Goal: Task Accomplishment & Management: Complete application form

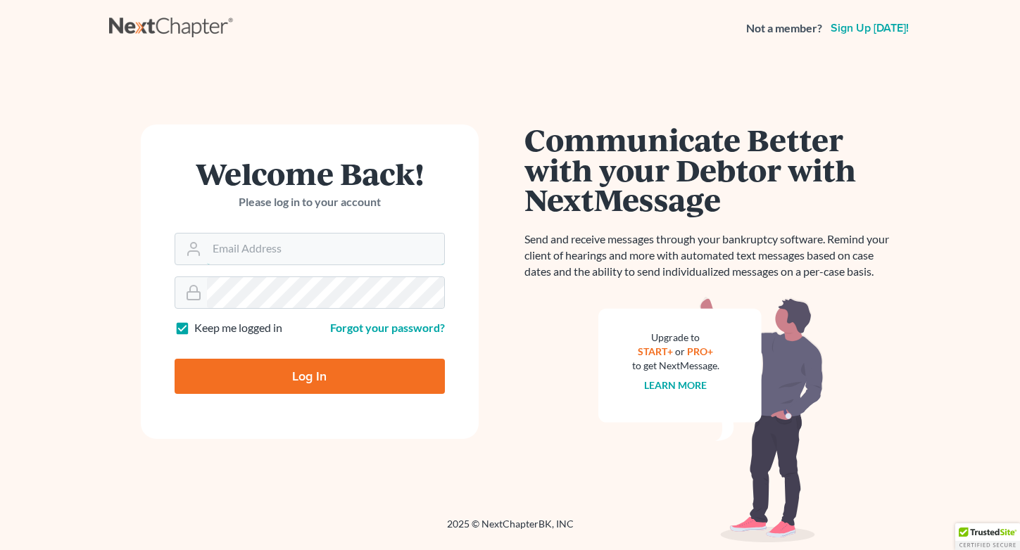
type input "[EMAIL_ADDRESS][DOMAIN_NAME]"
click at [286, 374] on input "Log In" at bounding box center [310, 376] width 270 height 35
type input "Thinking..."
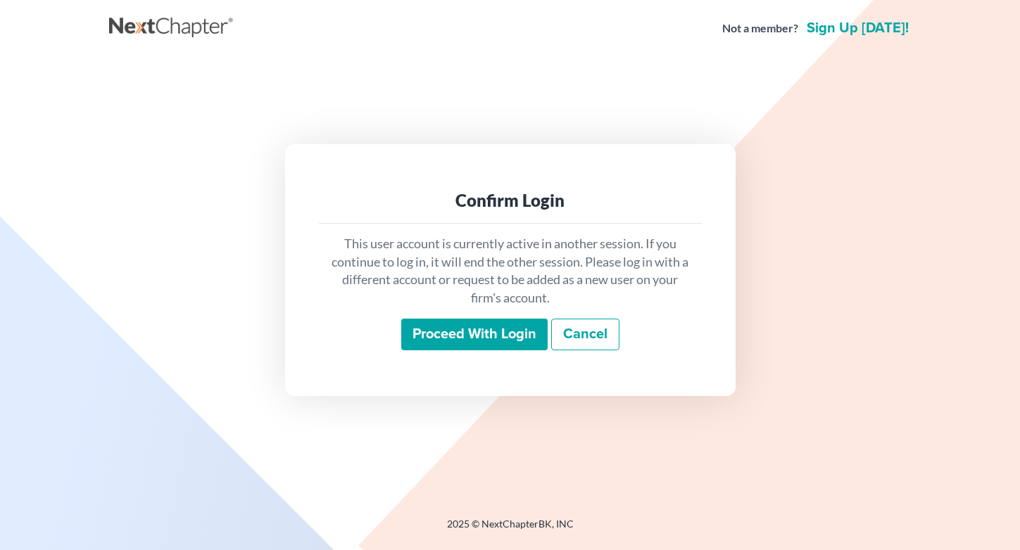
click at [481, 333] on input "Proceed with login" at bounding box center [474, 335] width 146 height 32
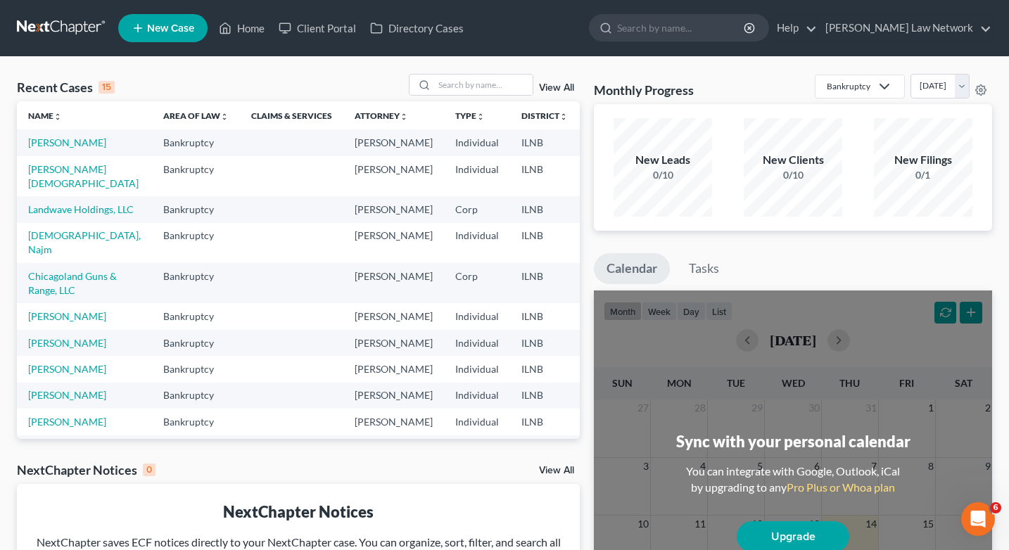
click at [180, 25] on span "New Case" at bounding box center [170, 28] width 47 height 11
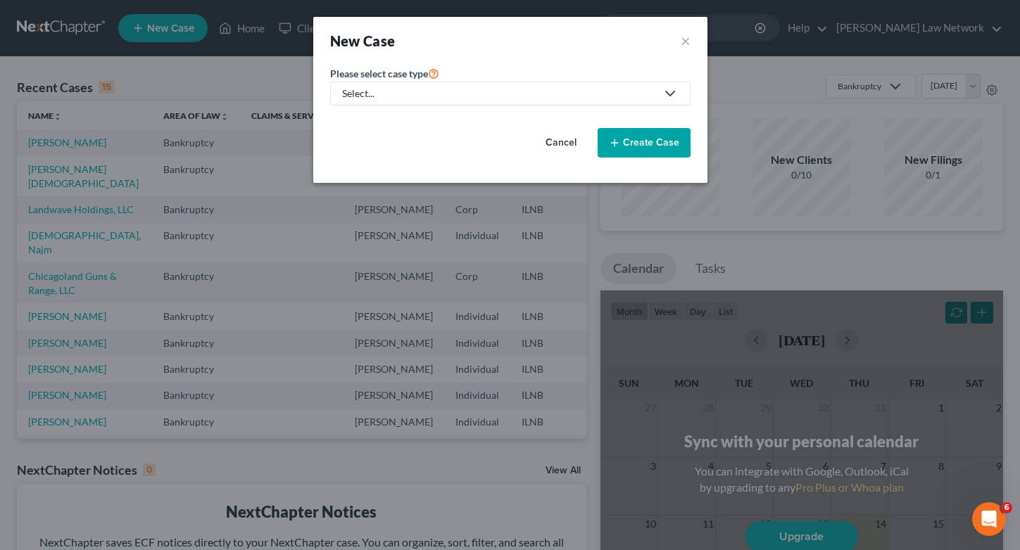
click at [668, 94] on polyline at bounding box center [670, 94] width 8 height 4
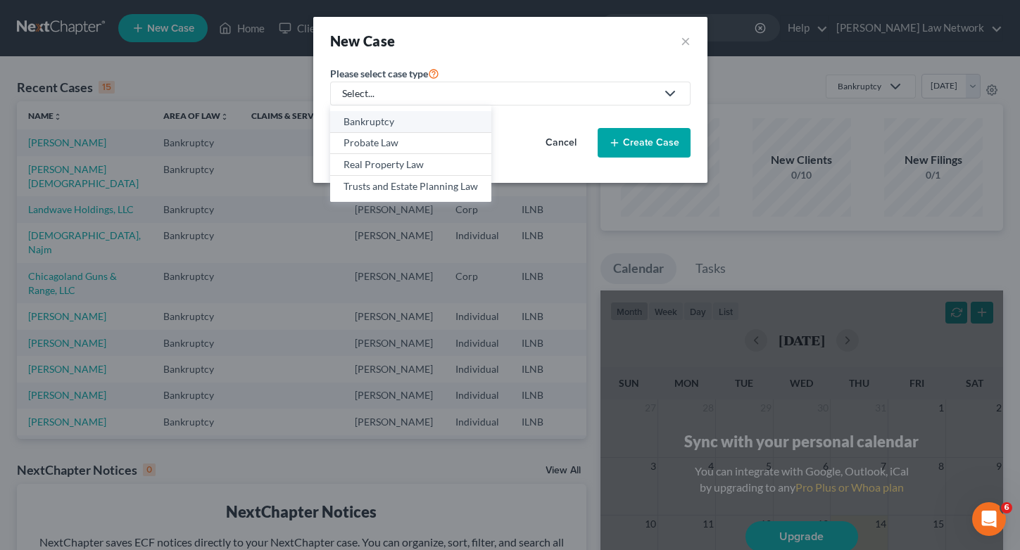
click at [367, 120] on div "Bankruptcy" at bounding box center [411, 122] width 134 height 14
select select "25"
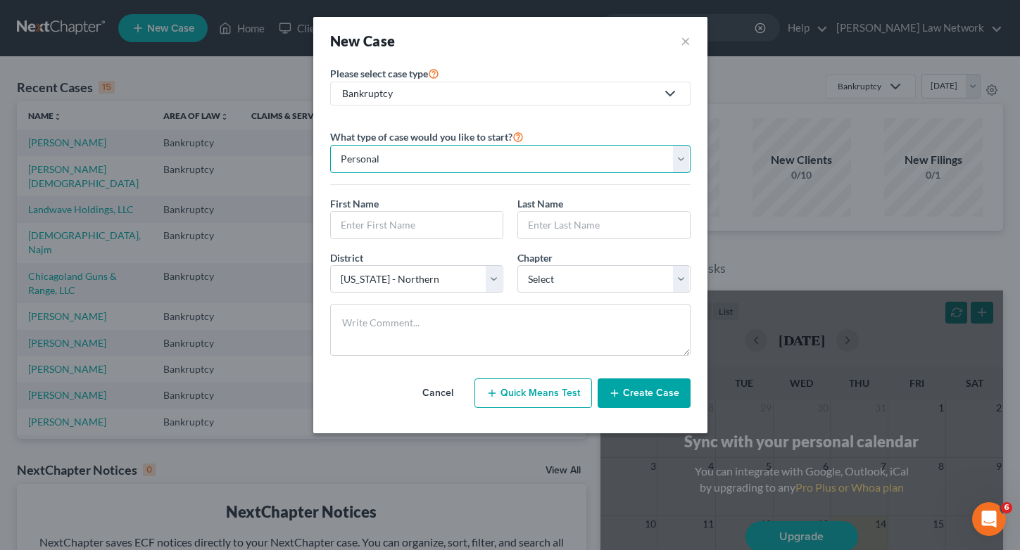
click at [680, 155] on select "Personal Business" at bounding box center [510, 159] width 360 height 28
drag, startPoint x: 524, startPoint y: 29, endPoint x: 460, endPoint y: 39, distance: 64.1
click at [460, 39] on div "New Case ×" at bounding box center [510, 41] width 394 height 48
click at [681, 46] on button "×" at bounding box center [686, 41] width 10 height 20
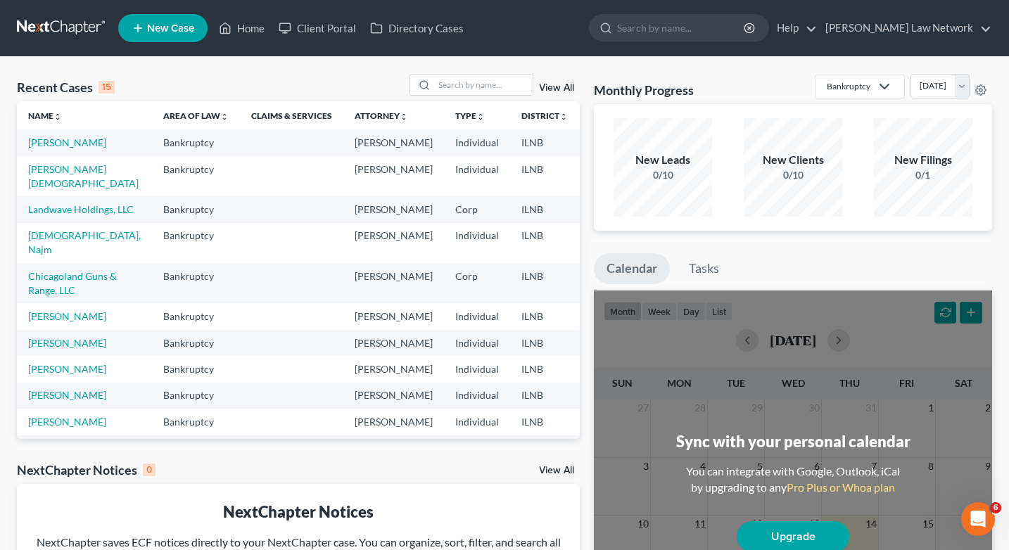
click at [152, 20] on link "New Case" at bounding box center [162, 28] width 89 height 28
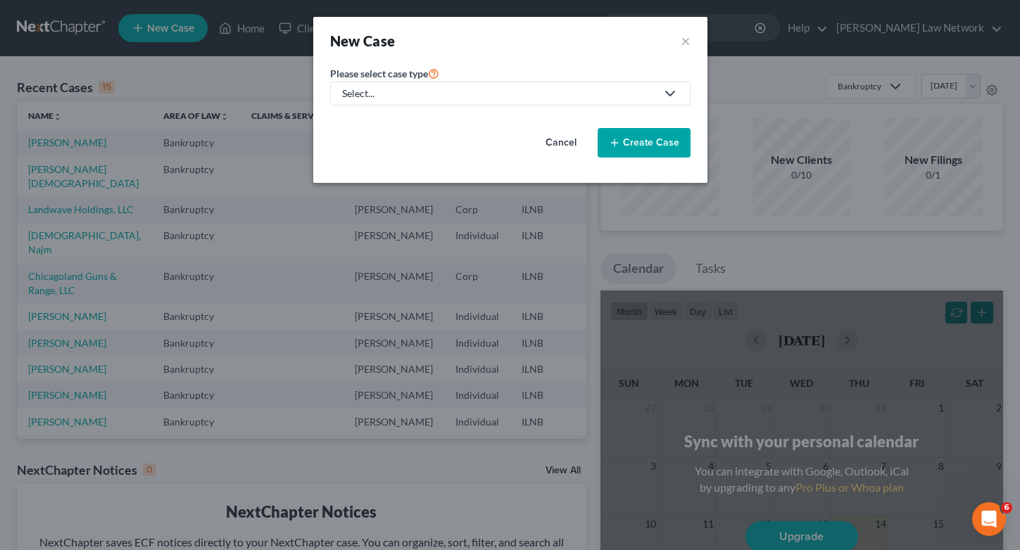
click at [671, 96] on icon at bounding box center [670, 93] width 17 height 17
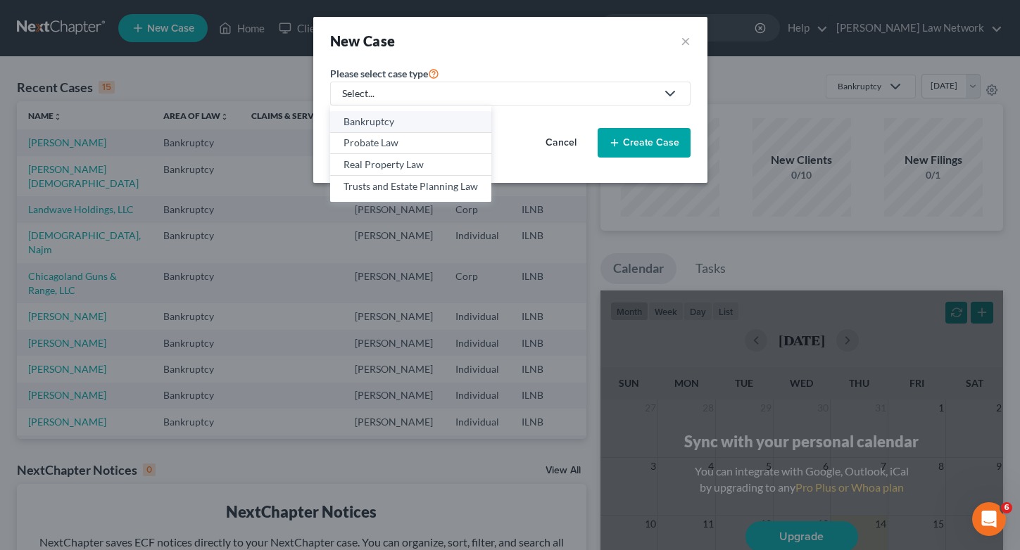
click at [359, 122] on div "Bankruptcy" at bounding box center [411, 122] width 134 height 14
select select "25"
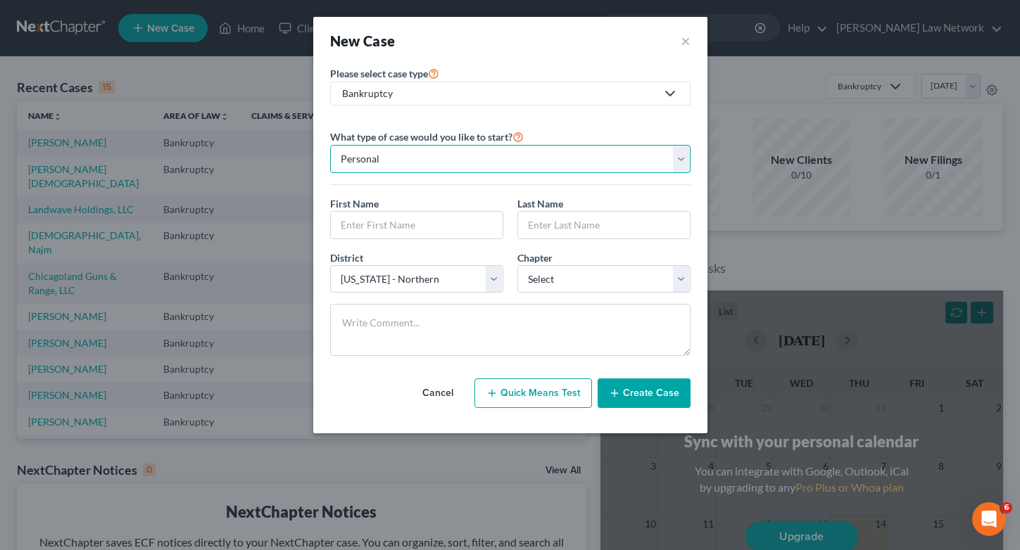
click at [674, 158] on select "Personal Business" at bounding box center [510, 159] width 360 height 28
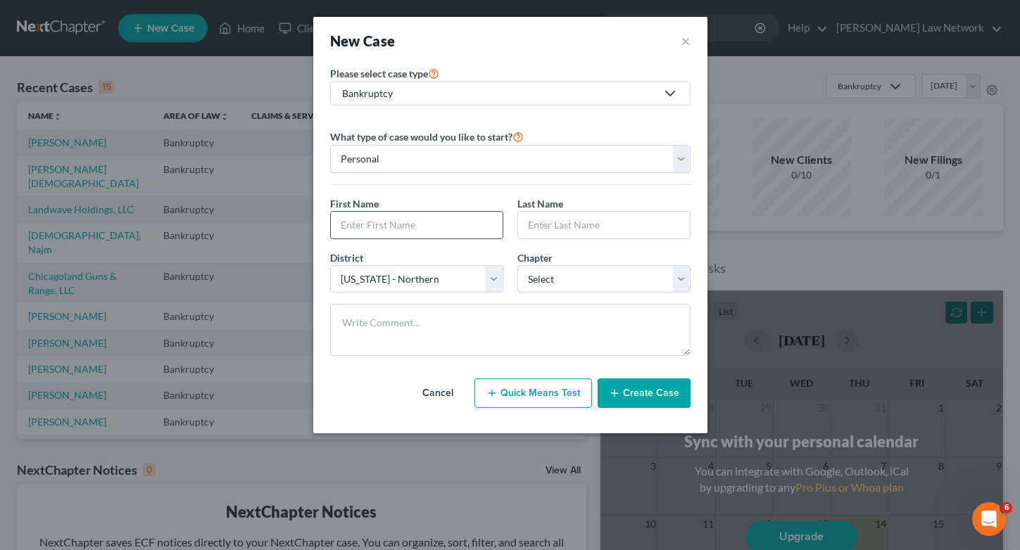
click at [379, 233] on input "text" at bounding box center [417, 225] width 172 height 27
click at [368, 225] on input "text" at bounding box center [417, 225] width 172 height 27
type input "Solomon"
type input "A"
type input "Abebe"
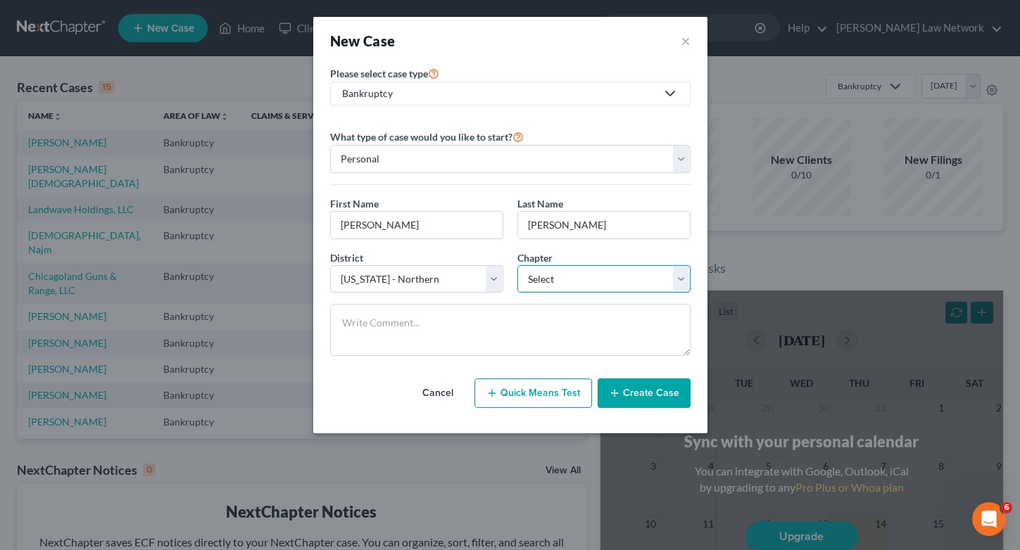
click at [677, 275] on select "Select 7 11 12 13" at bounding box center [603, 279] width 173 height 28
select select "0"
click at [517, 265] on select "Select 7 11 12 13" at bounding box center [603, 279] width 173 height 28
click at [636, 394] on button "Create Case" at bounding box center [644, 394] width 93 height 30
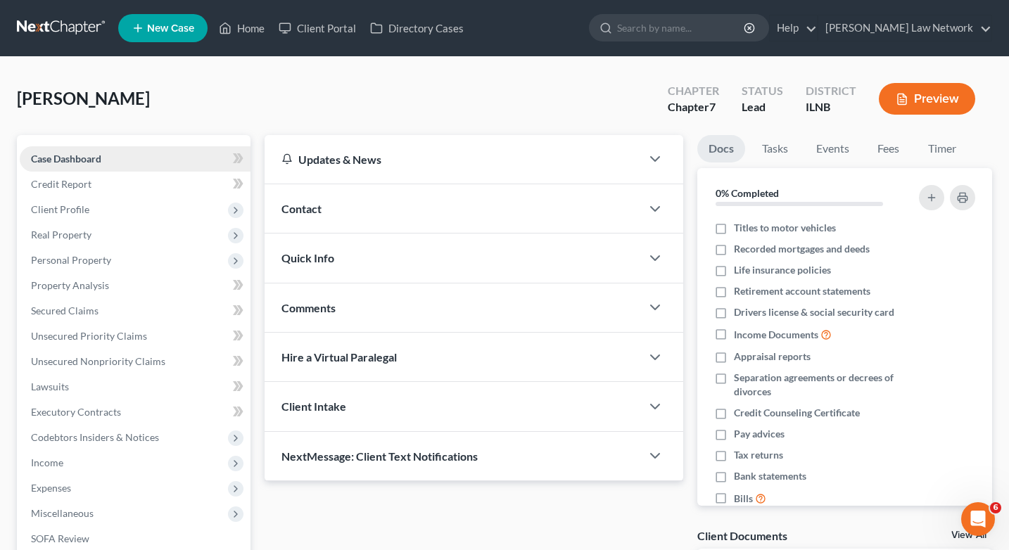
click at [180, 157] on link "Case Dashboard" at bounding box center [135, 158] width 231 height 25
click at [84, 207] on span "Client Profile" at bounding box center [60, 209] width 58 height 12
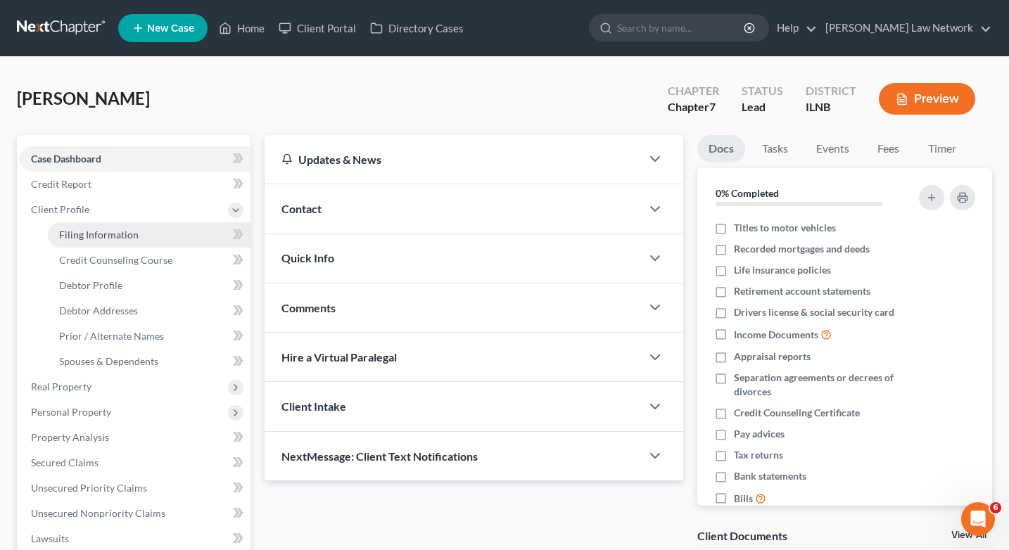
click at [96, 230] on span "Filing Information" at bounding box center [99, 235] width 80 height 12
select select "1"
select select "0"
select select "25"
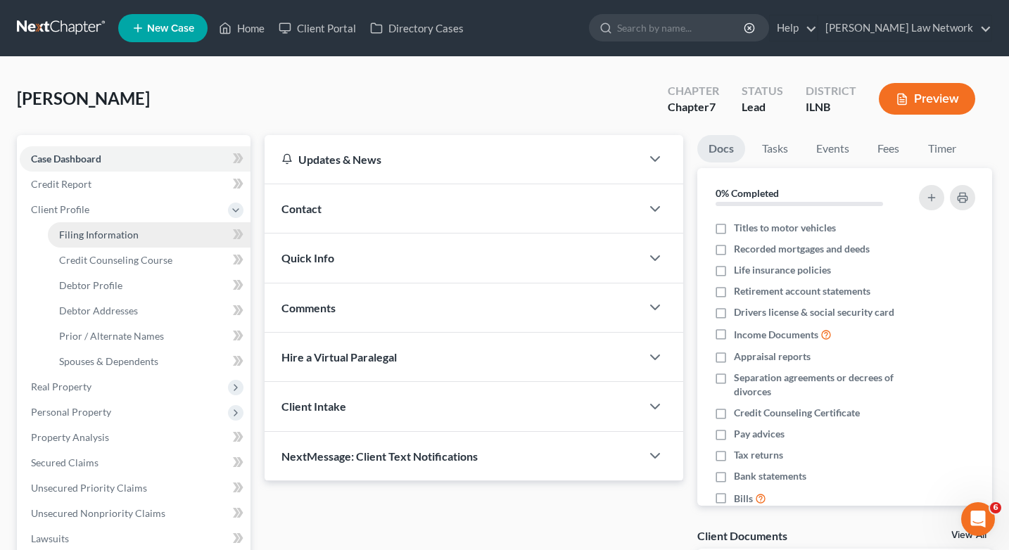
select select "14"
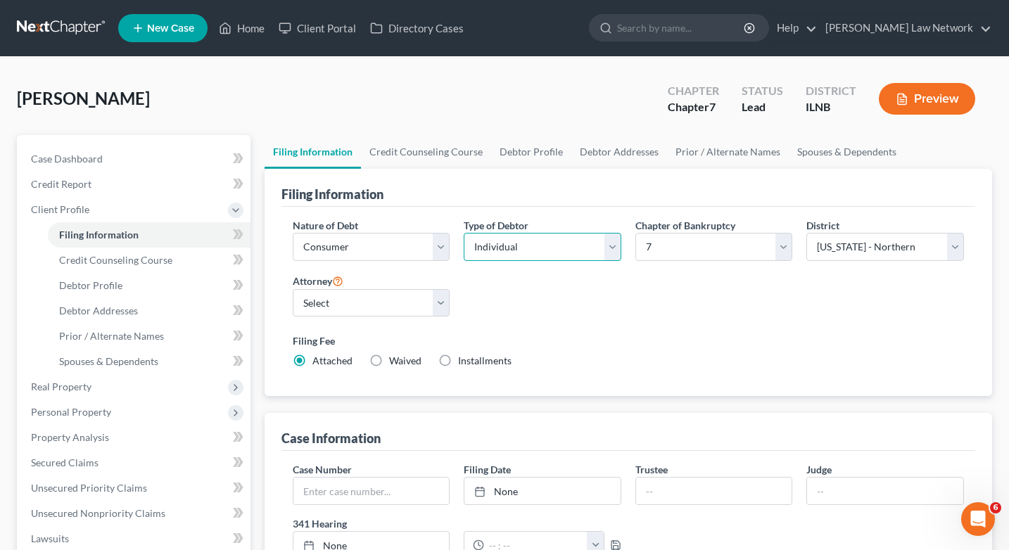
click at [610, 246] on select "Select Individual Joint" at bounding box center [543, 247] width 158 height 28
select select "1"
click at [464, 261] on select "Select Individual Joint" at bounding box center [543, 247] width 158 height 28
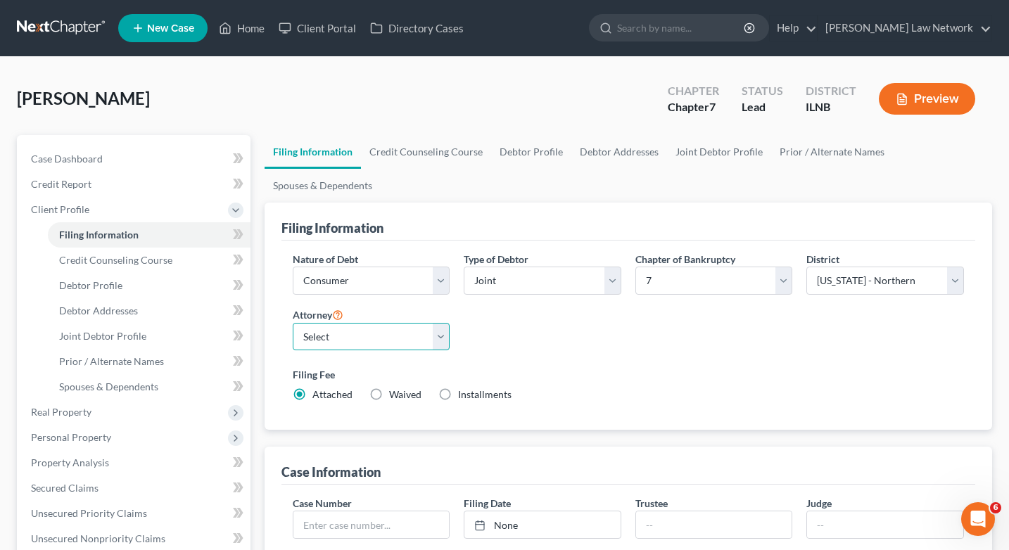
click at [439, 329] on select "Select Karen Porter - null" at bounding box center [372, 337] width 158 height 28
select select "0"
click at [293, 323] on select "Select Karen Porter - null" at bounding box center [372, 337] width 158 height 28
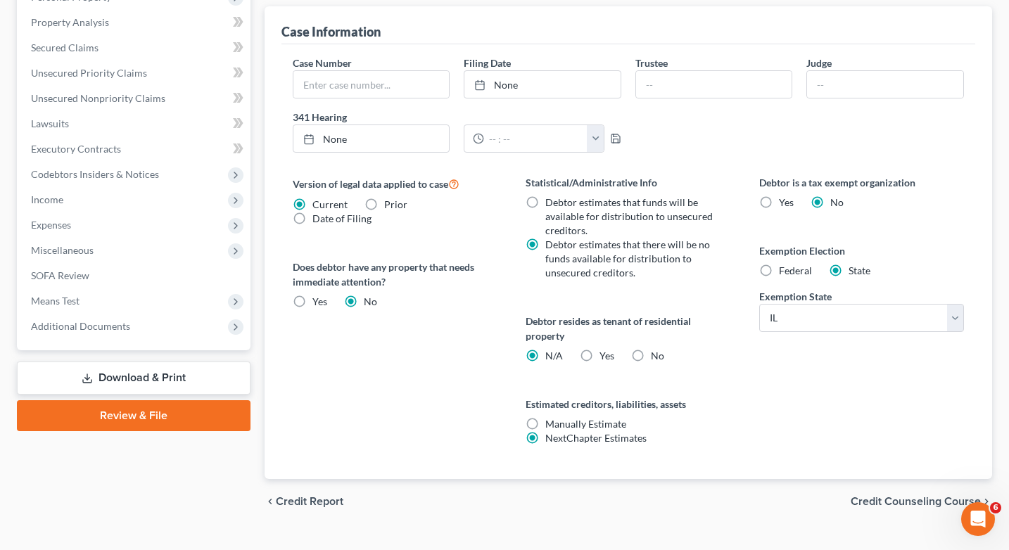
scroll to position [468, 0]
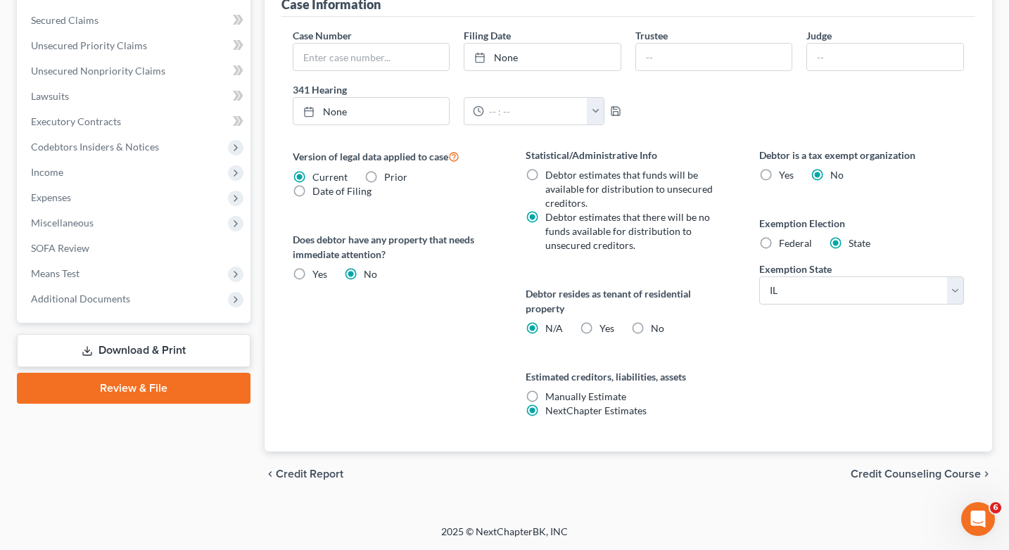
click at [600, 330] on label "Yes Yes" at bounding box center [607, 329] width 15 height 14
click at [605, 330] on input "Yes Yes" at bounding box center [609, 326] width 9 height 9
radio input "true"
radio input "false"
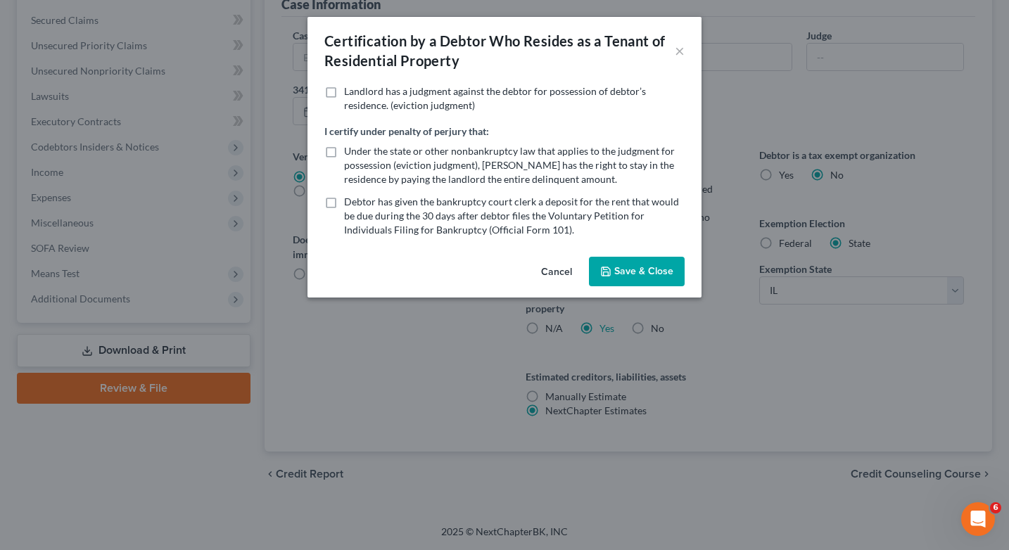
scroll to position [434, 0]
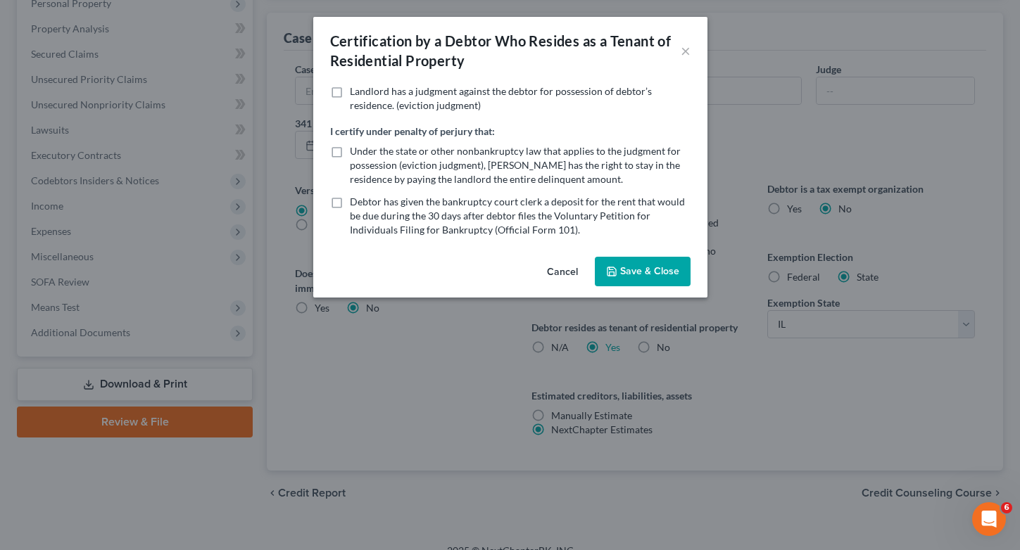
click at [620, 264] on button "Save & Close" at bounding box center [643, 272] width 96 height 30
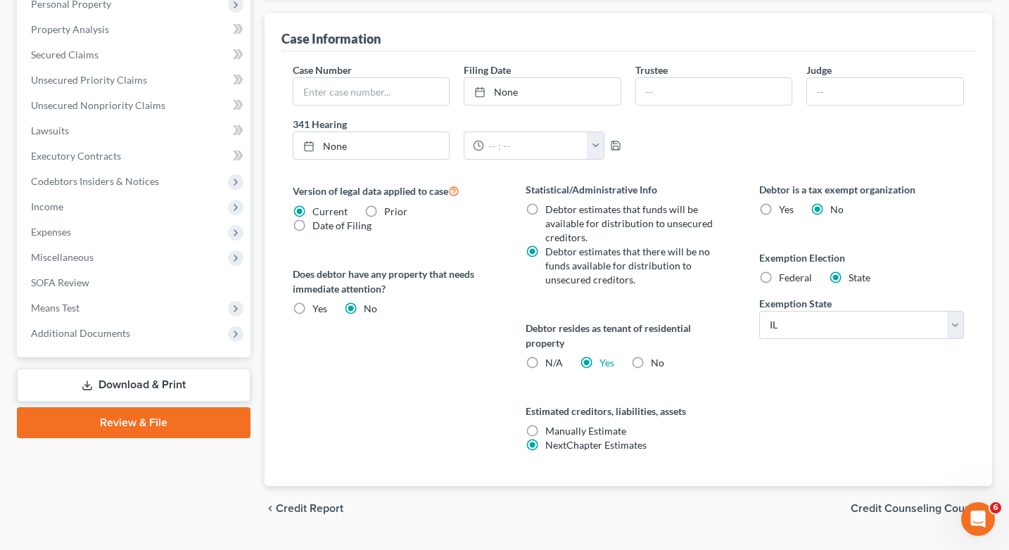
scroll to position [468, 0]
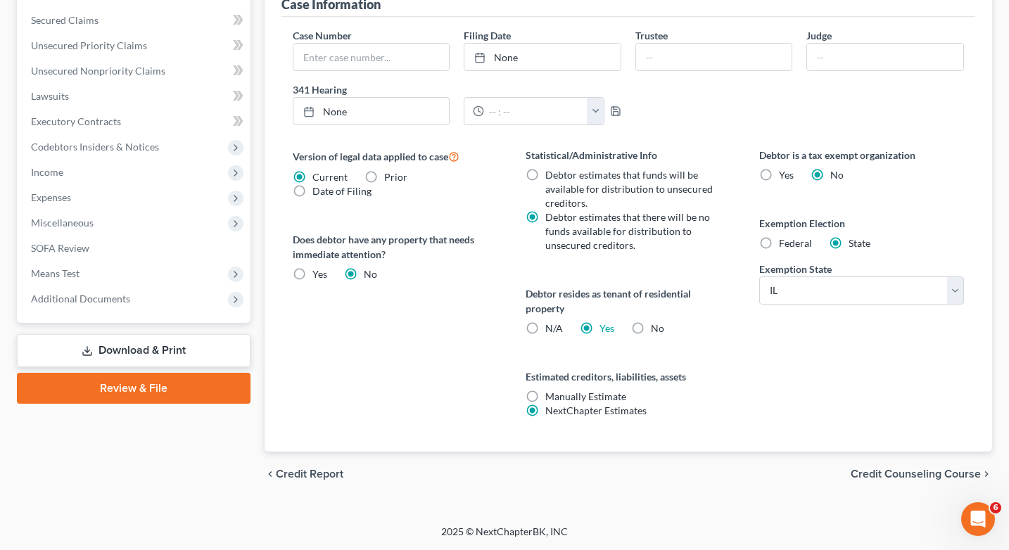
click at [945, 479] on span "Credit Counseling Course" at bounding box center [916, 474] width 130 height 11
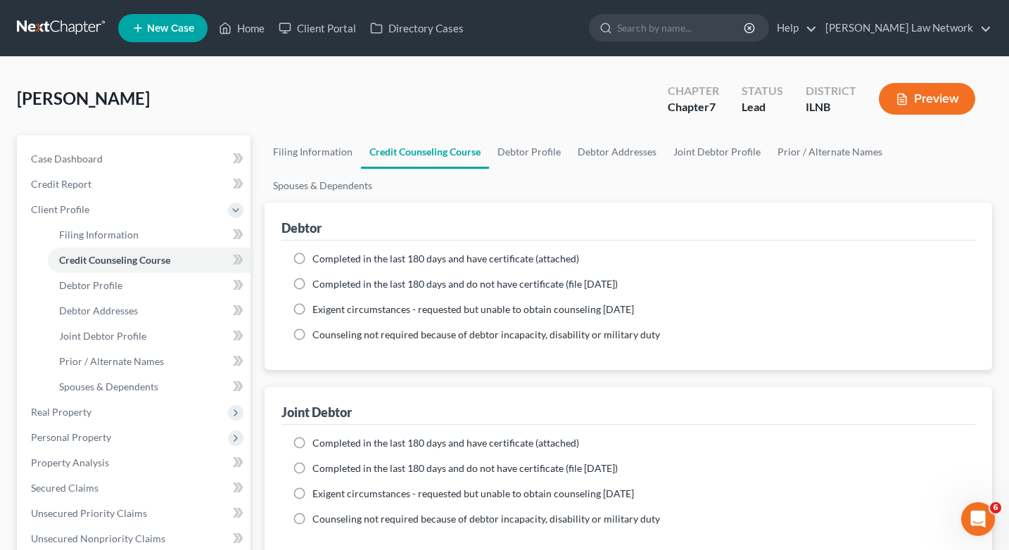
click at [313, 258] on label "Completed in the last 180 days and have certificate (attached)" at bounding box center [446, 259] width 267 height 14
click at [318, 258] on input "Completed in the last 180 days and have certificate (attached)" at bounding box center [322, 256] width 9 height 9
radio input "true"
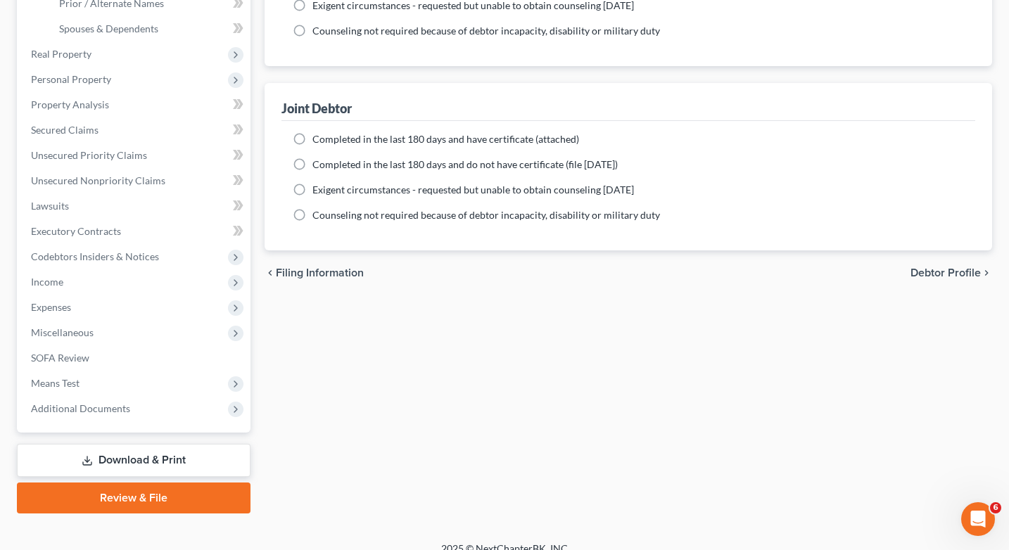
scroll to position [375, 0]
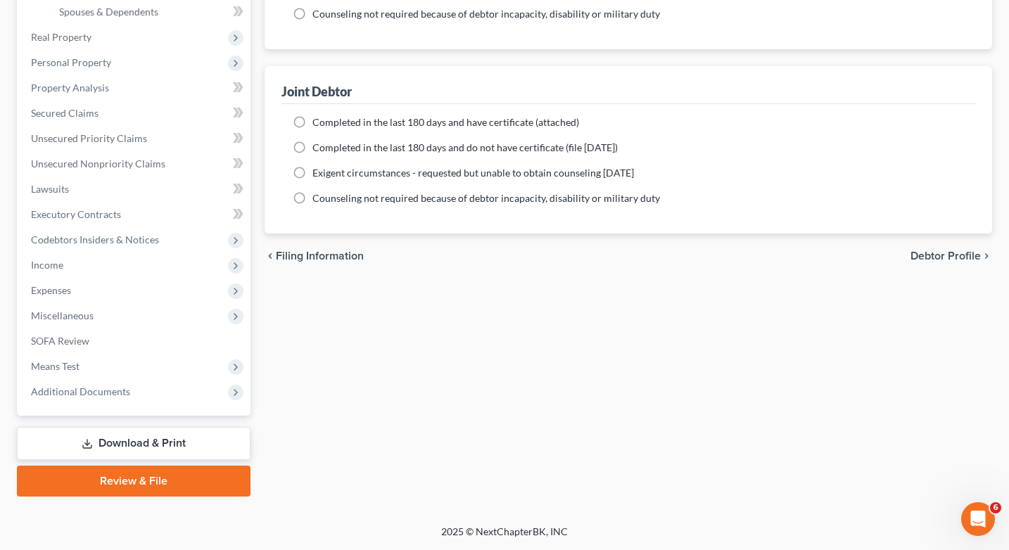
click at [313, 118] on label "Completed in the last 180 days and have certificate (attached)" at bounding box center [446, 122] width 267 height 14
click at [318, 118] on input "Completed in the last 180 days and have certificate (attached)" at bounding box center [322, 119] width 9 height 9
radio input "true"
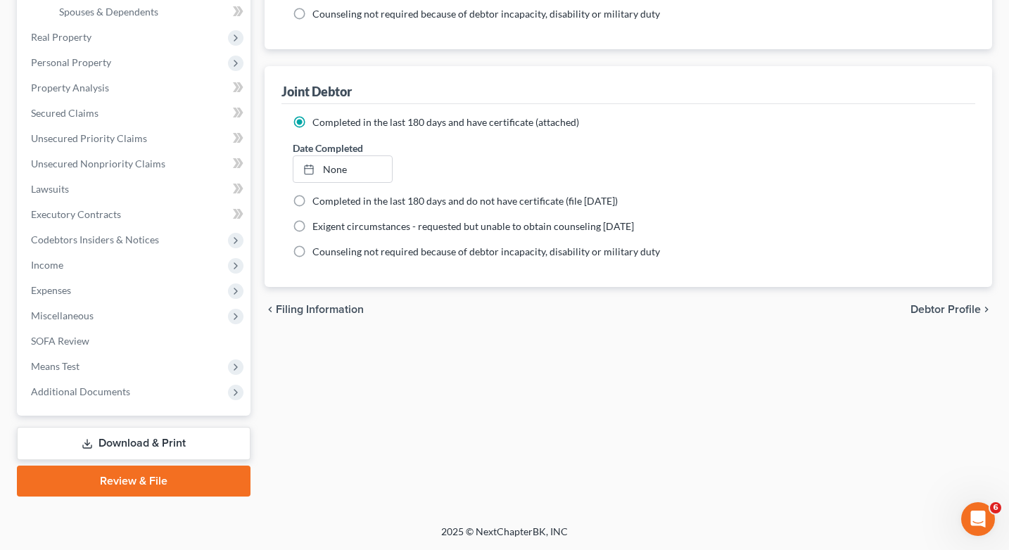
click at [945, 309] on span "Debtor Profile" at bounding box center [946, 309] width 70 height 11
select select "1"
select select "0"
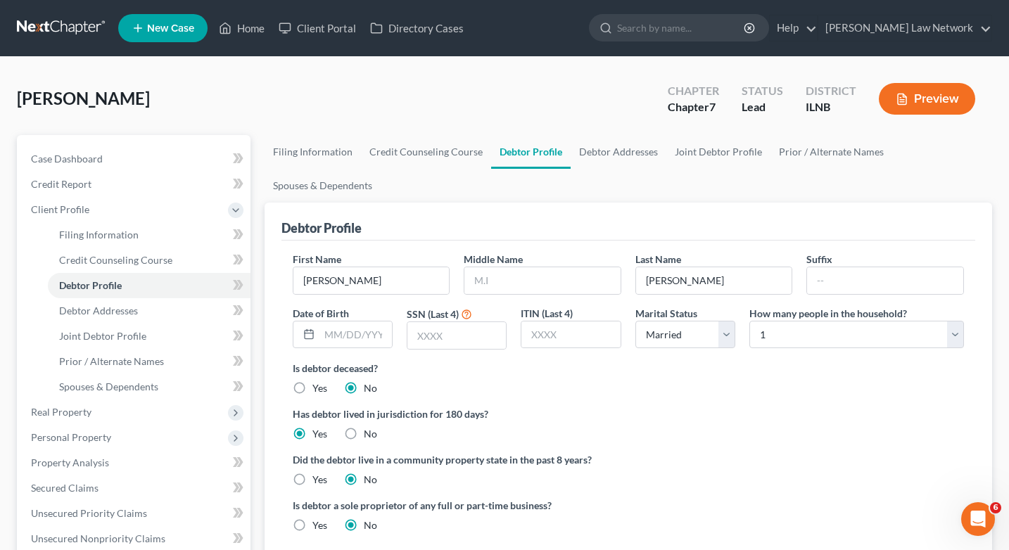
scroll to position [375, 0]
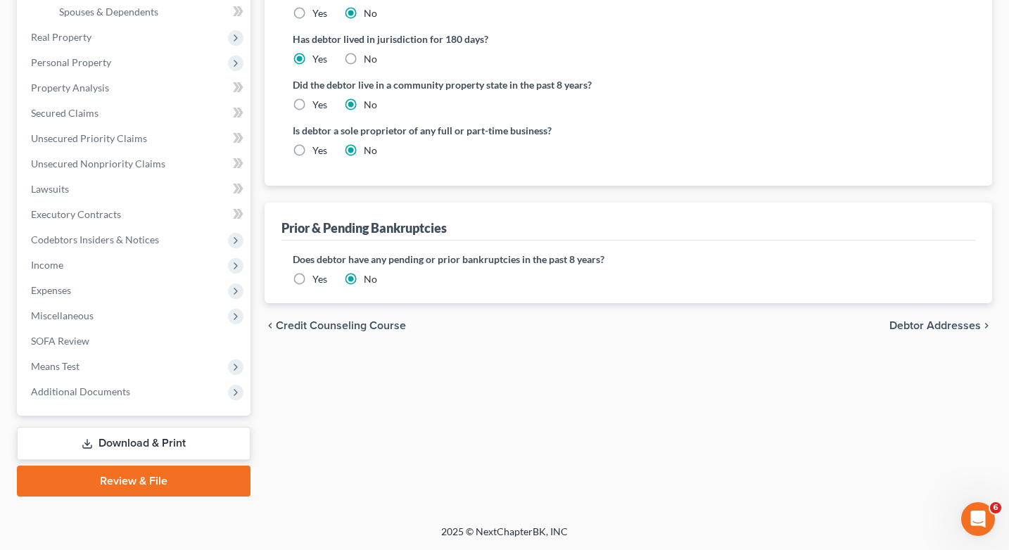
click at [929, 318] on div "chevron_left Credit Counseling Course Debtor Addresses chevron_right" at bounding box center [629, 325] width 729 height 45
click at [931, 329] on span "Debtor Addresses" at bounding box center [936, 325] width 92 height 11
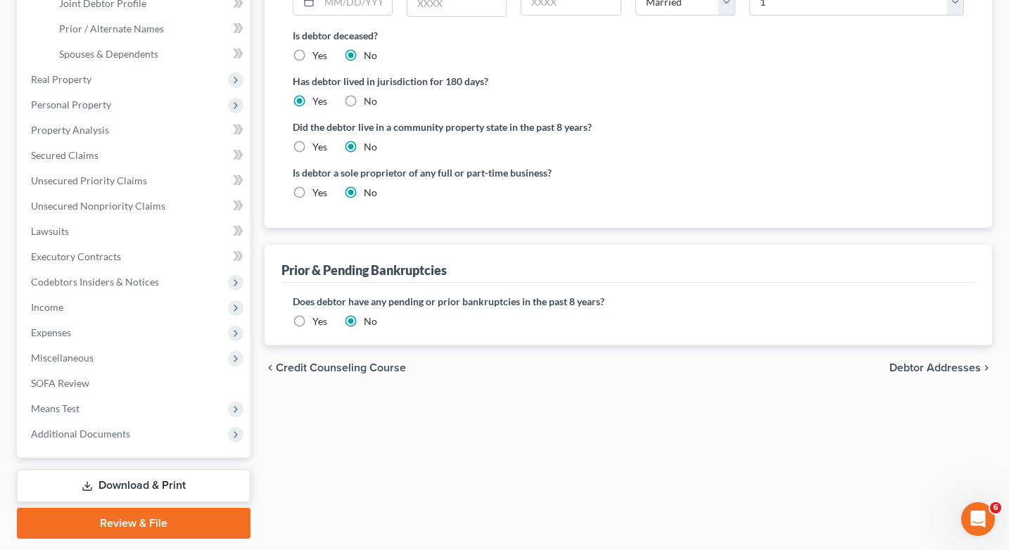
select select "0"
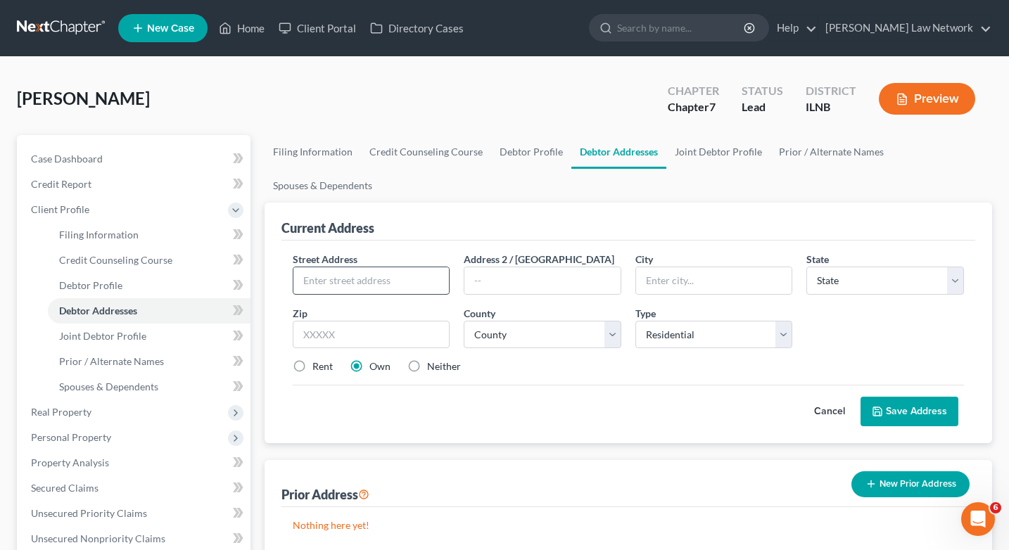
click at [321, 284] on input "text" at bounding box center [372, 280] width 156 height 27
click at [576, 419] on div "Cancel Save Address" at bounding box center [629, 406] width 672 height 42
click at [320, 273] on input "text" at bounding box center [372, 280] width 156 height 27
type input "4543 North Broadway"
type input "Chicago"
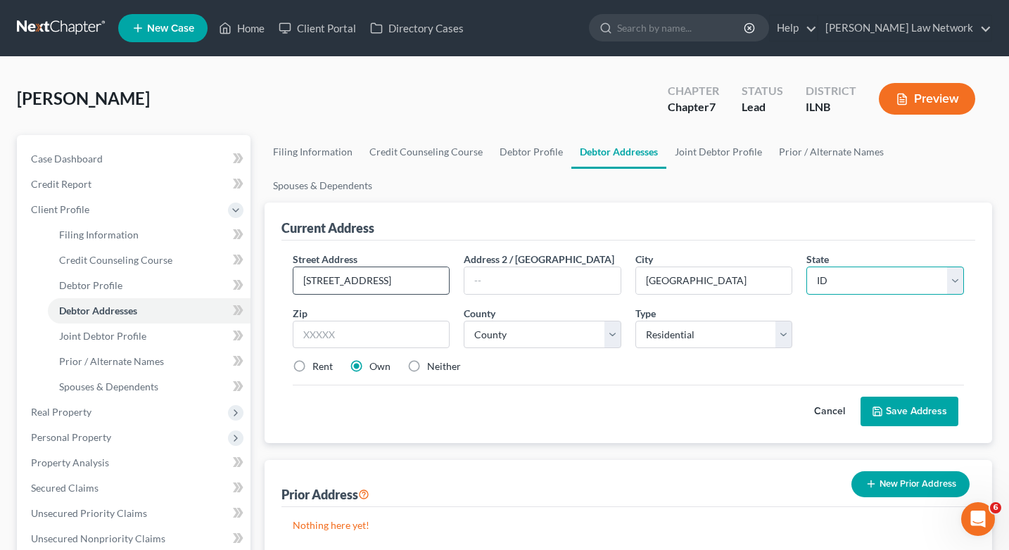
select select "14"
type input "60640"
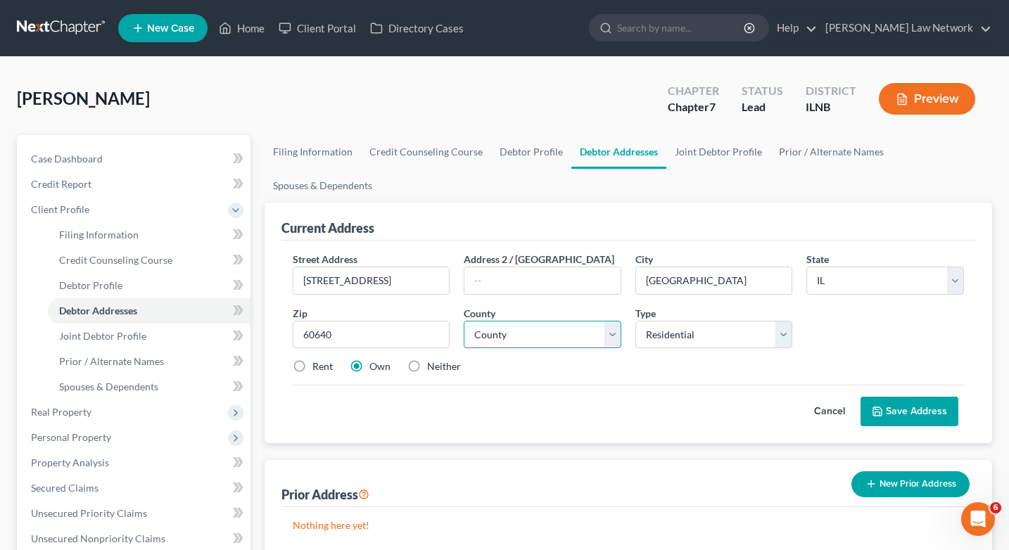
click at [608, 331] on select "County Adams County Alexander County Bond County Boone County Brown County Bure…" at bounding box center [543, 335] width 158 height 28
select select "15"
click at [464, 321] on select "County Adams County Alexander County Bond County Boone County Brown County Bure…" at bounding box center [543, 335] width 158 height 28
click at [313, 365] on label "Rent" at bounding box center [323, 367] width 20 height 14
click at [318, 365] on input "Rent" at bounding box center [322, 364] width 9 height 9
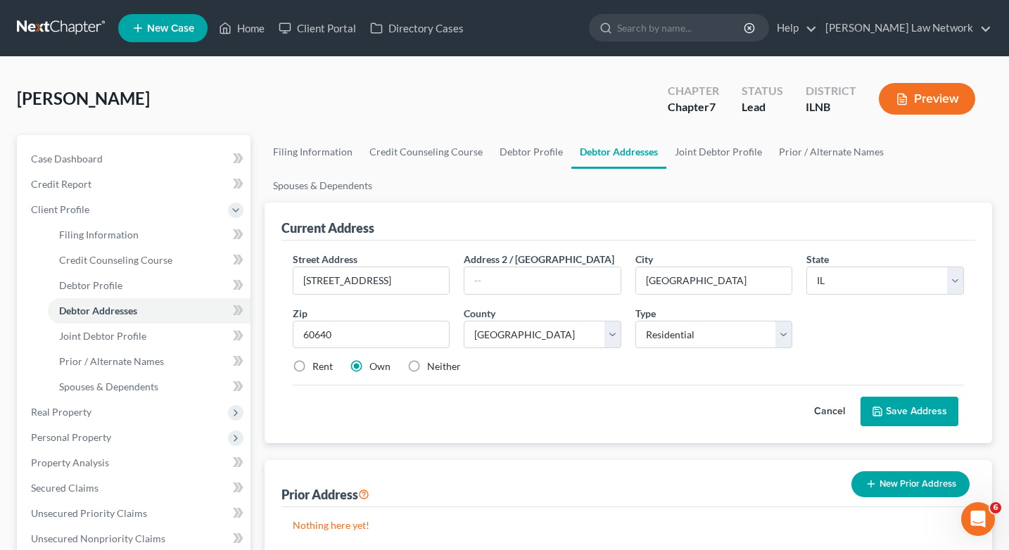
radio input "true"
click at [912, 417] on button "Save Address" at bounding box center [910, 412] width 98 height 30
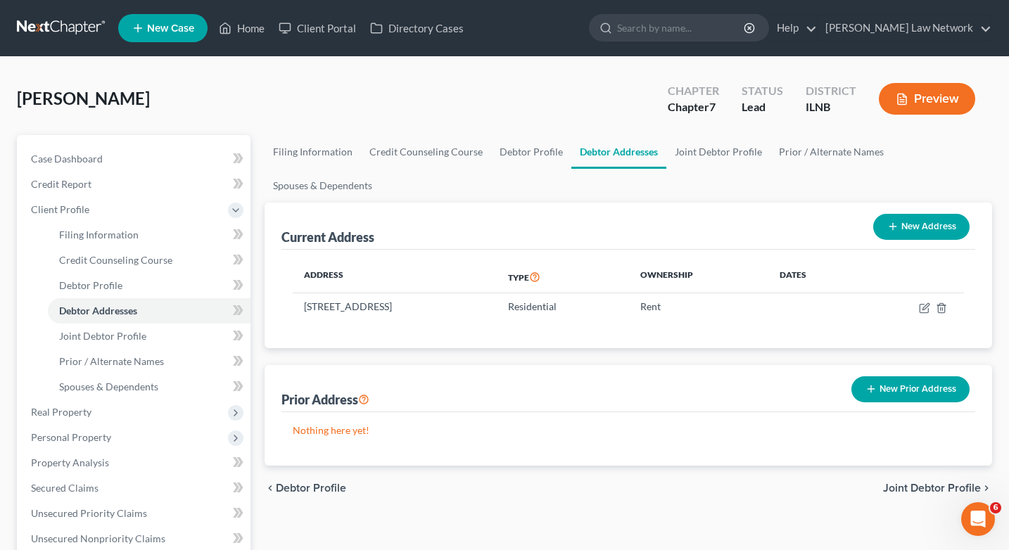
click at [941, 491] on span "Joint Debtor Profile" at bounding box center [932, 488] width 98 height 11
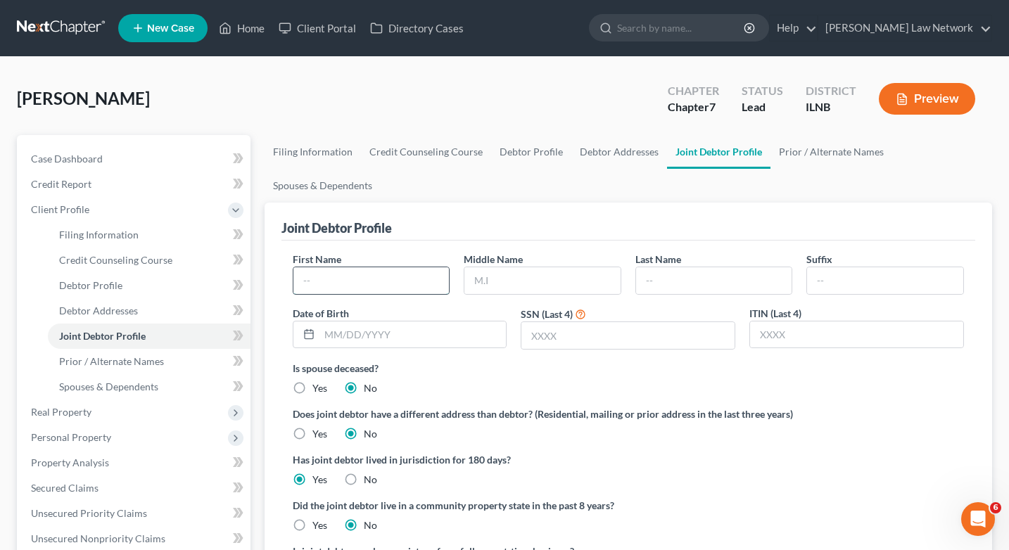
click at [335, 283] on input "text" at bounding box center [372, 280] width 156 height 27
drag, startPoint x: 496, startPoint y: 354, endPoint x: 513, endPoint y: 354, distance: 16.9
click at [496, 354] on div "First Name Middle Name Last Name Suffix Date of Birth SSN (Last 4) ITIN (Last 4)" at bounding box center [629, 306] width 686 height 109
click at [323, 282] on input "text" at bounding box center [372, 280] width 156 height 27
type input "Selamawit"
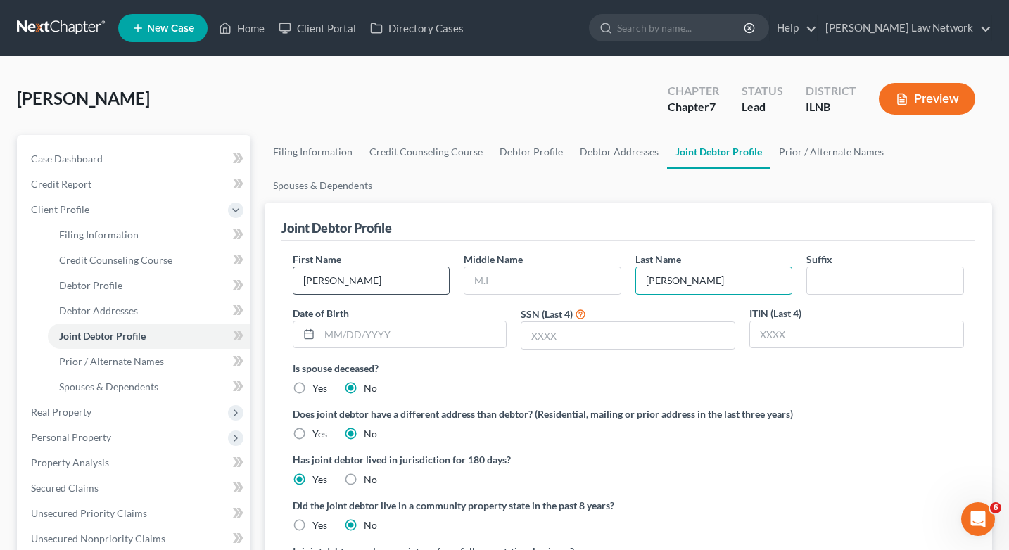
type input "Abebe"
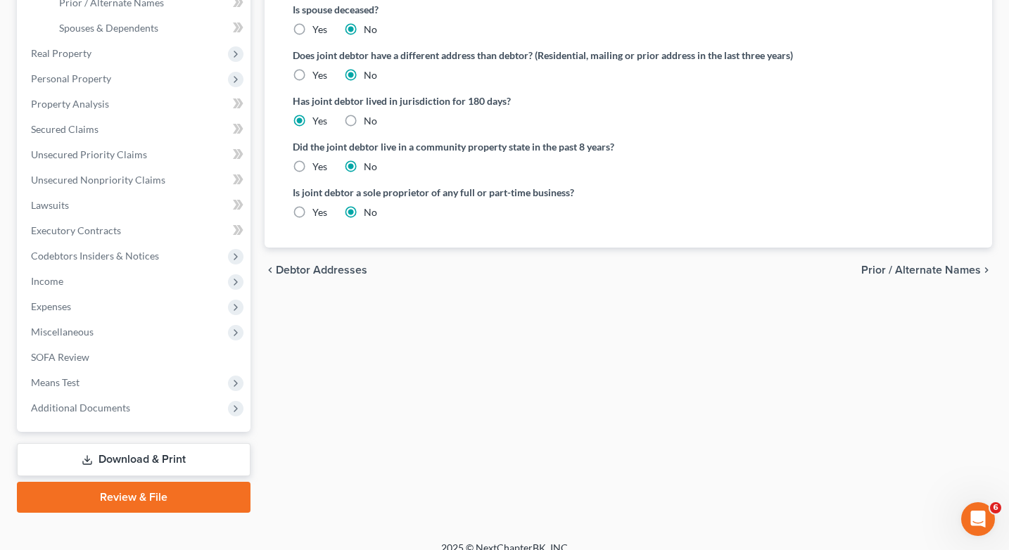
scroll to position [375, 0]
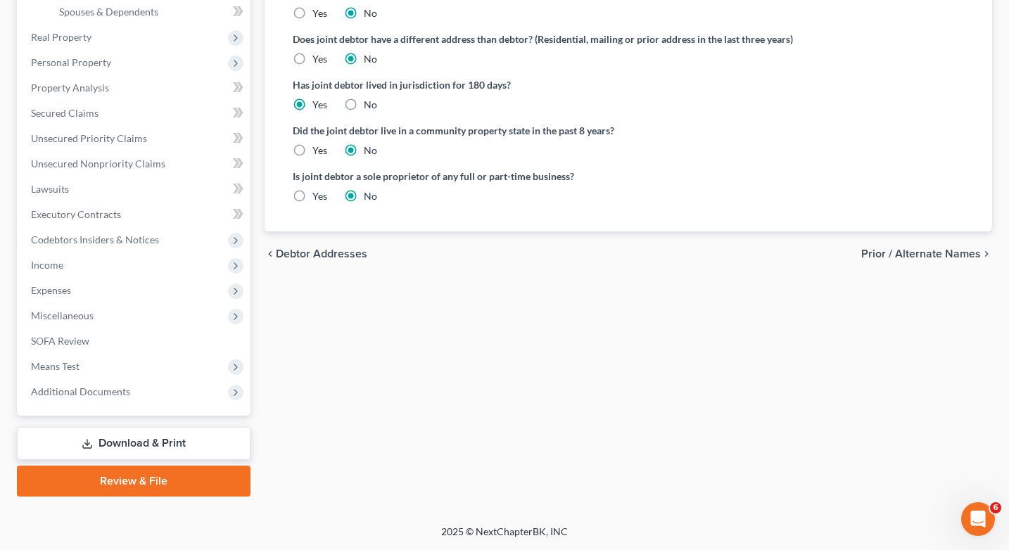
drag, startPoint x: 909, startPoint y: 244, endPoint x: 909, endPoint y: 258, distance: 14.1
click at [909, 245] on div "chevron_left Debtor Addresses Prior / Alternate Names chevron_right" at bounding box center [629, 254] width 729 height 45
click at [909, 255] on span "Prior / Alternate Names" at bounding box center [922, 253] width 120 height 11
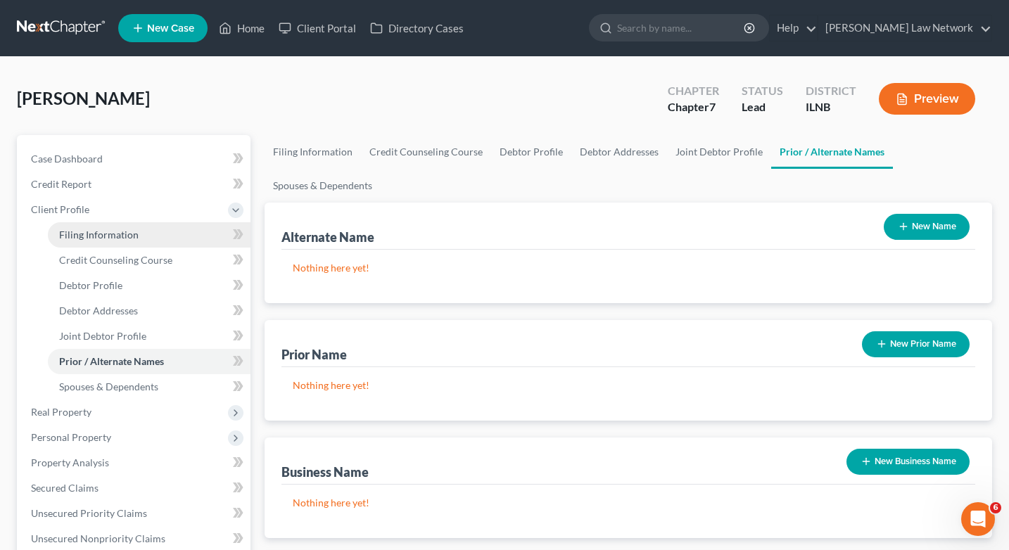
drag, startPoint x: 125, startPoint y: 236, endPoint x: 202, endPoint y: 229, distance: 77.7
click at [125, 236] on span "Filing Information" at bounding box center [99, 235] width 80 height 12
select select "1"
select select "0"
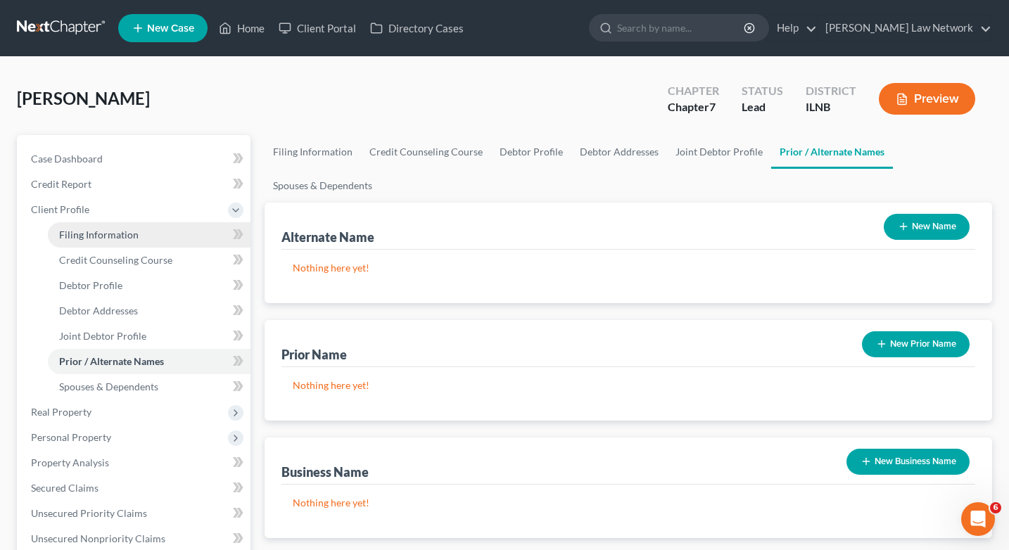
select select "25"
select select "0"
select select "14"
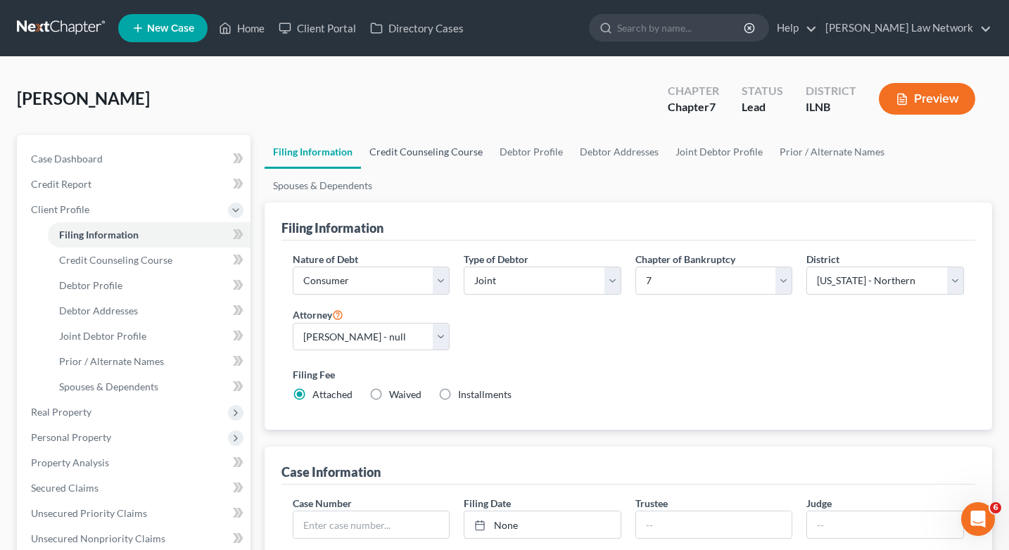
scroll to position [468, 0]
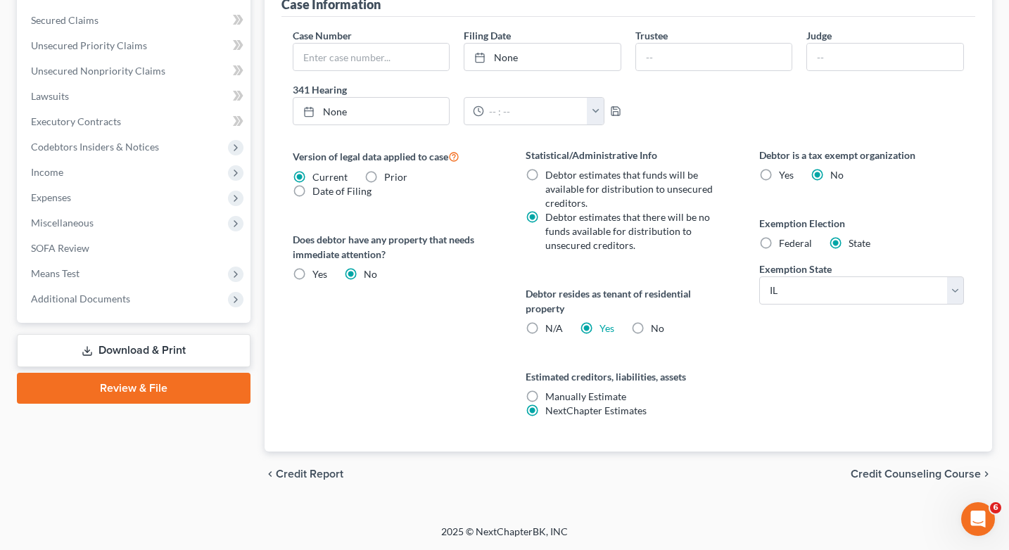
click at [884, 469] on span "Credit Counseling Course" at bounding box center [916, 474] width 130 height 11
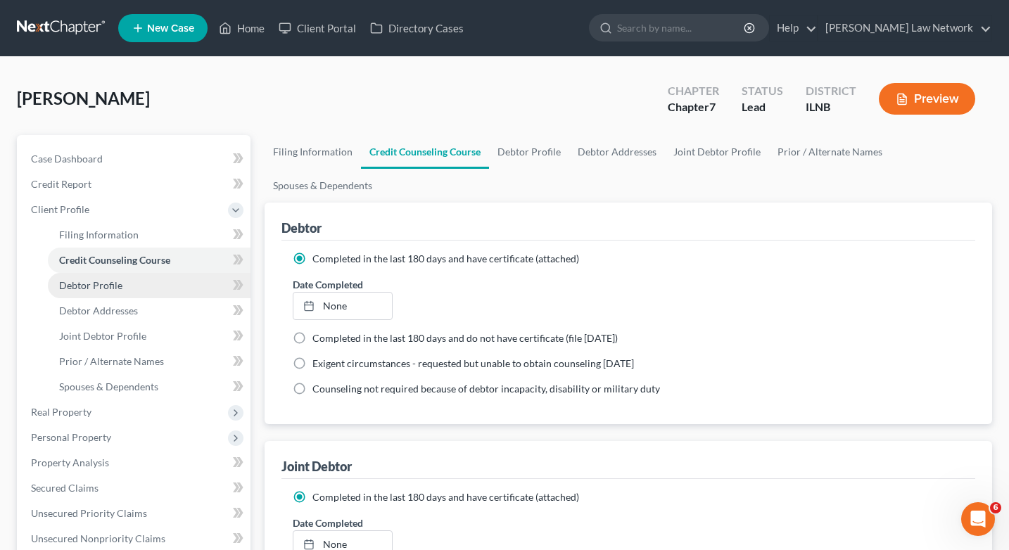
click at [96, 282] on span "Debtor Profile" at bounding box center [90, 285] width 63 height 12
select select "1"
select select "0"
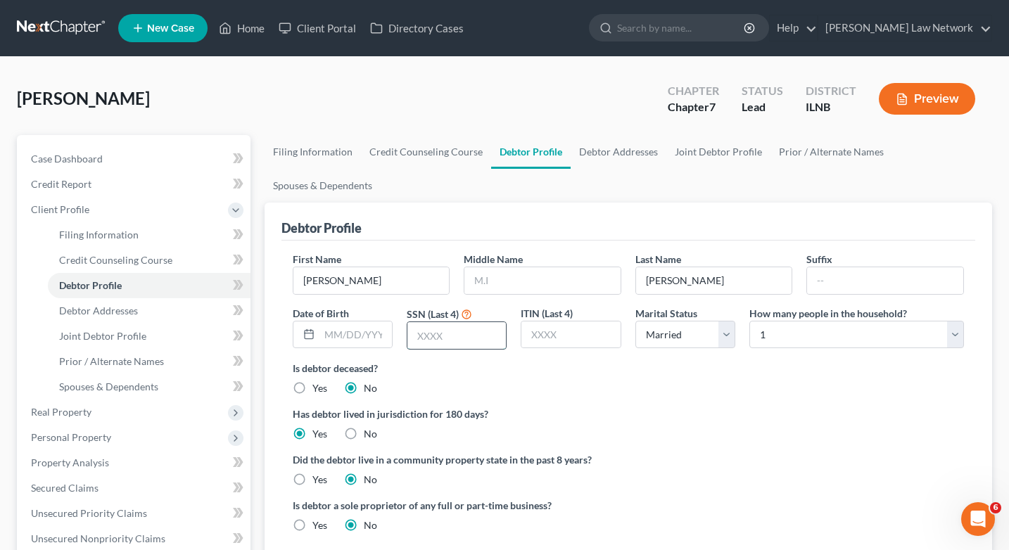
click at [427, 342] on input "text" at bounding box center [457, 335] width 99 height 27
type input "3332"
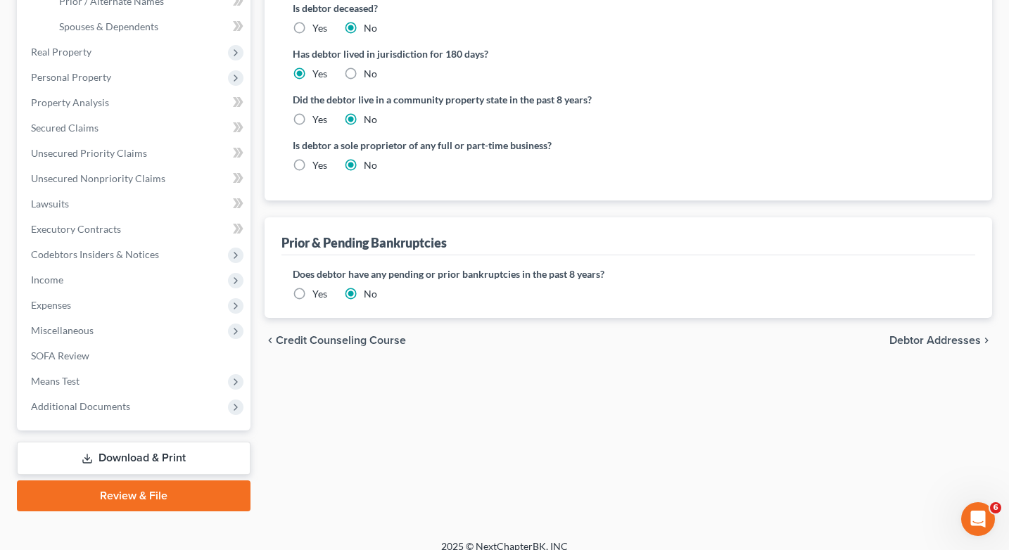
scroll to position [375, 0]
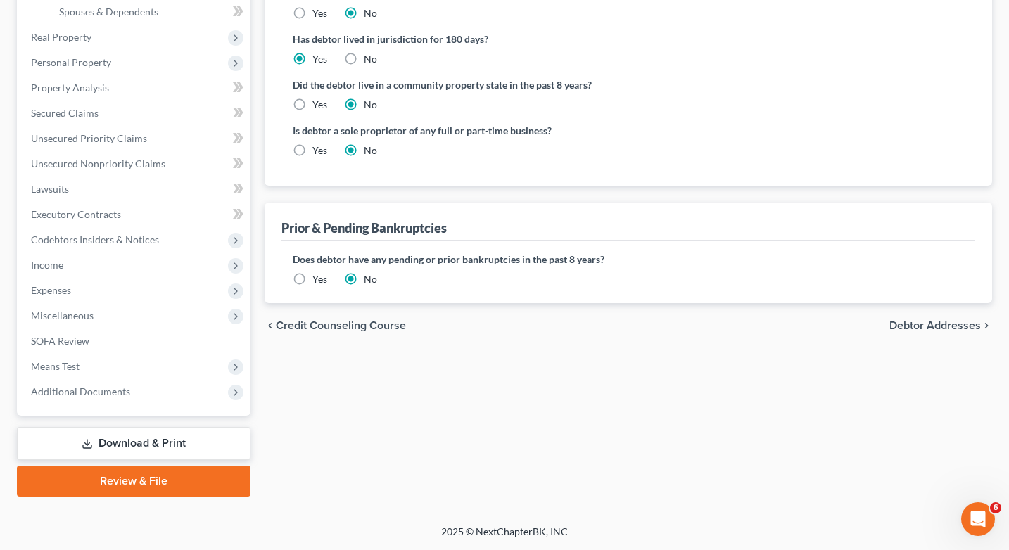
click at [914, 327] on span "Debtor Addresses" at bounding box center [936, 325] width 92 height 11
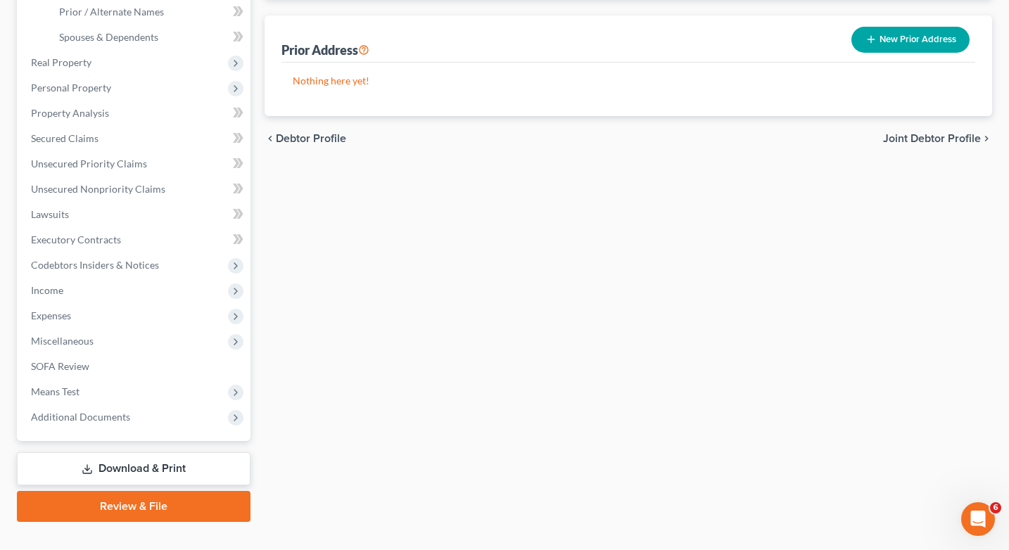
scroll to position [375, 0]
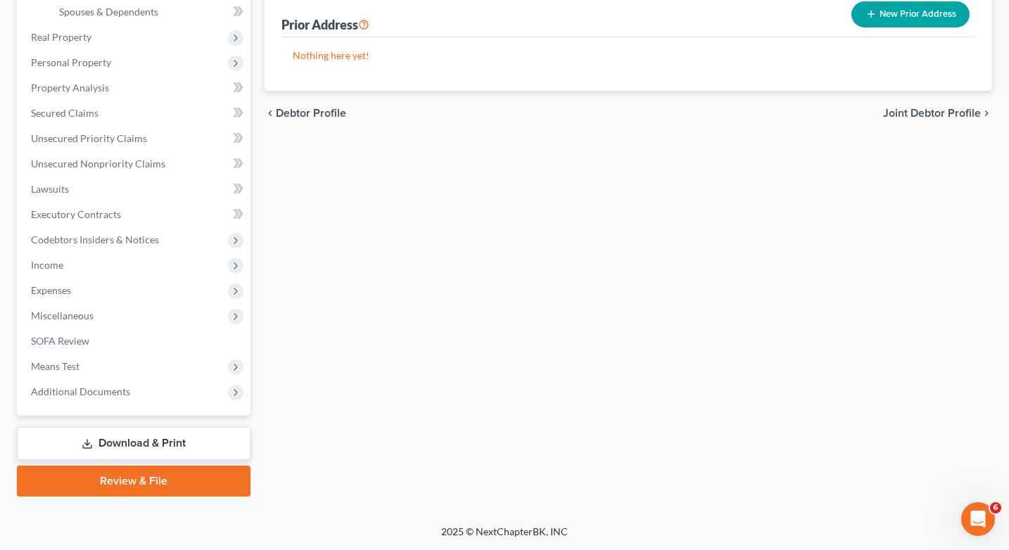
click at [914, 111] on span "Joint Debtor Profile" at bounding box center [932, 113] width 98 height 11
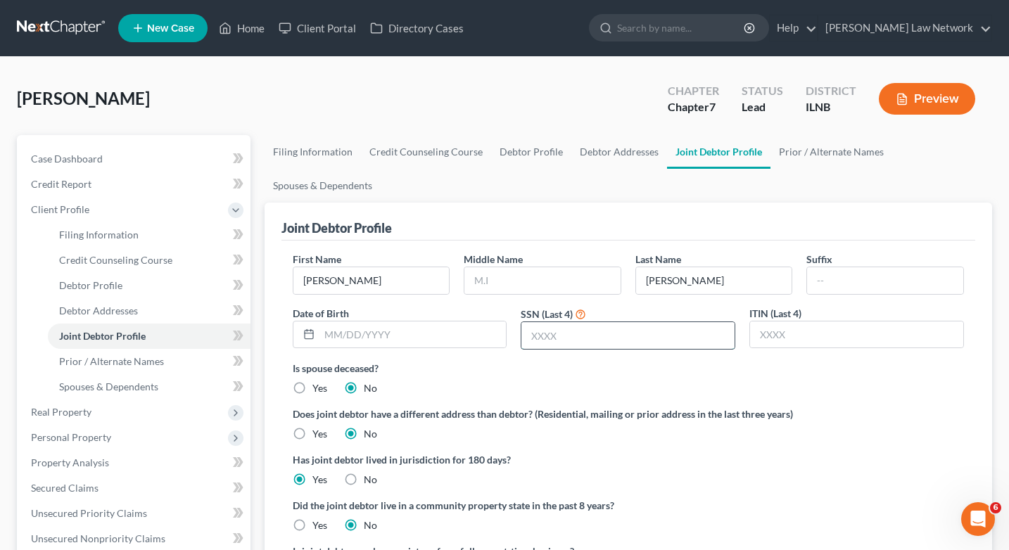
click at [552, 339] on input "text" at bounding box center [628, 335] width 213 height 27
type input "1702"
click at [130, 284] on link "Debtor Profile" at bounding box center [149, 285] width 203 height 25
select select "1"
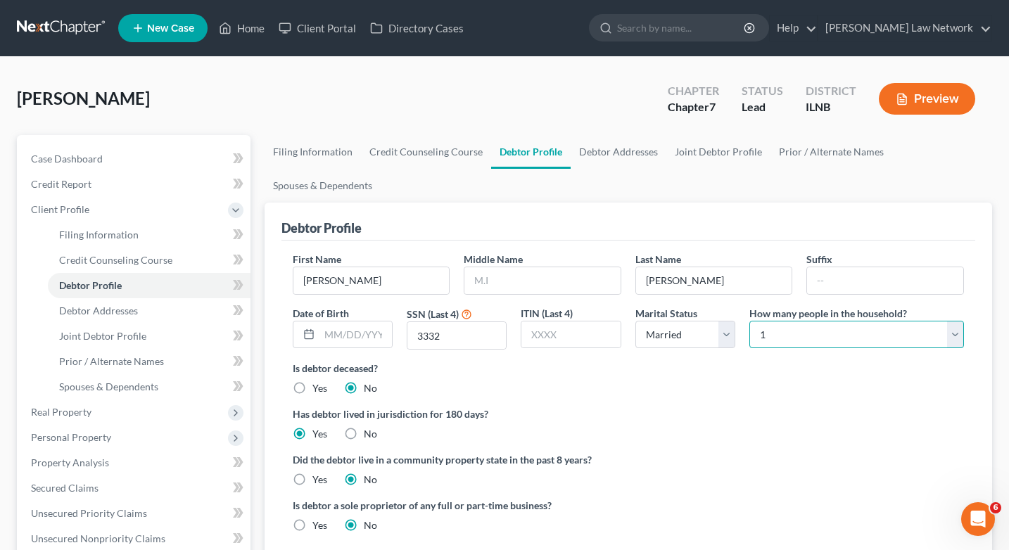
click at [957, 334] on select "Select 1 2 3 4 5 6 7 8 9 10 11 12 13 14 15 16 17 18 19 20" at bounding box center [857, 335] width 215 height 28
select select "5"
click at [750, 321] on select "Select 1 2 3 4 5 6 7 8 9 10 11 12 13 14 15 16 17 18 19 20" at bounding box center [857, 335] width 215 height 28
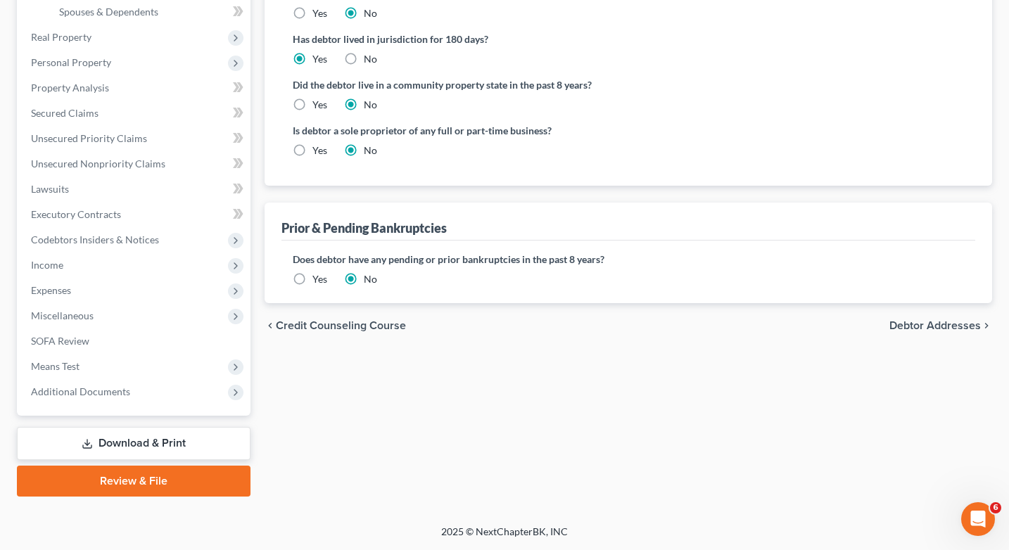
click at [931, 322] on span "Debtor Addresses" at bounding box center [936, 325] width 92 height 11
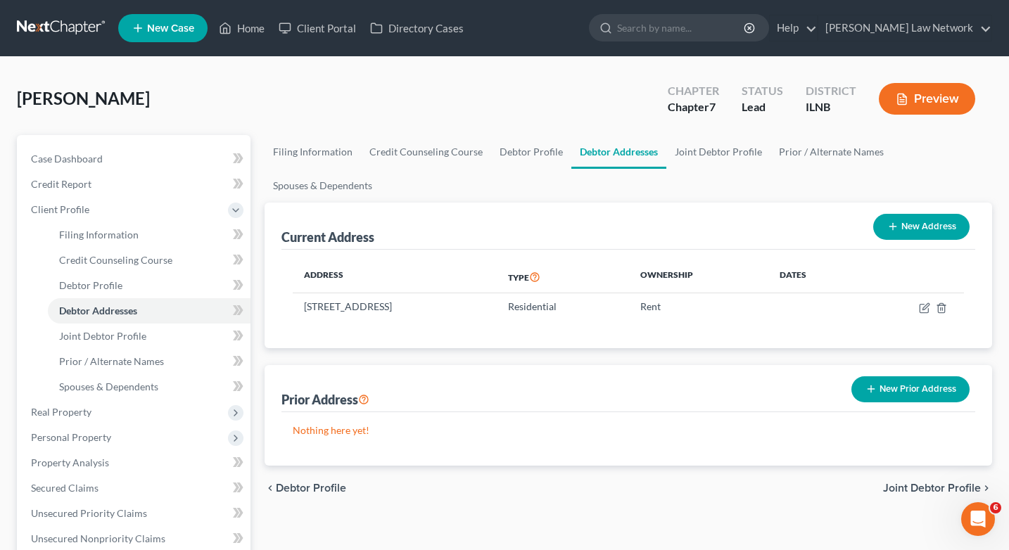
click at [918, 487] on span "Joint Debtor Profile" at bounding box center [932, 488] width 98 height 11
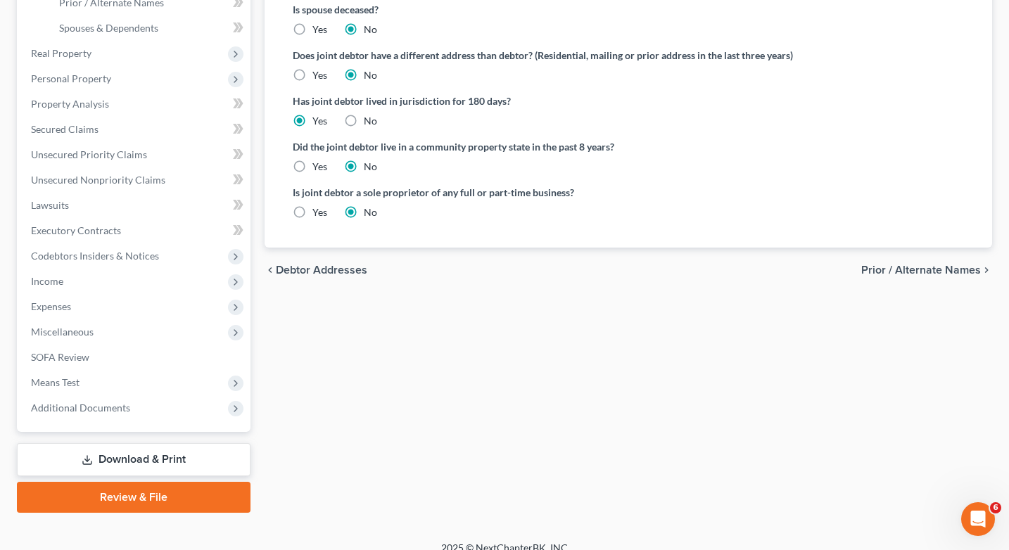
scroll to position [375, 0]
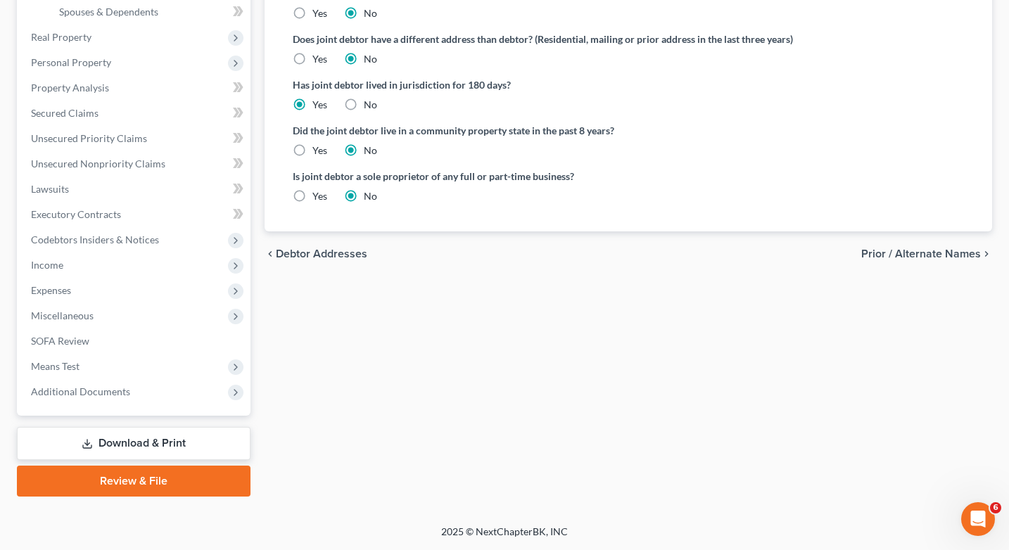
click at [941, 255] on span "Prior / Alternate Names" at bounding box center [922, 253] width 120 height 11
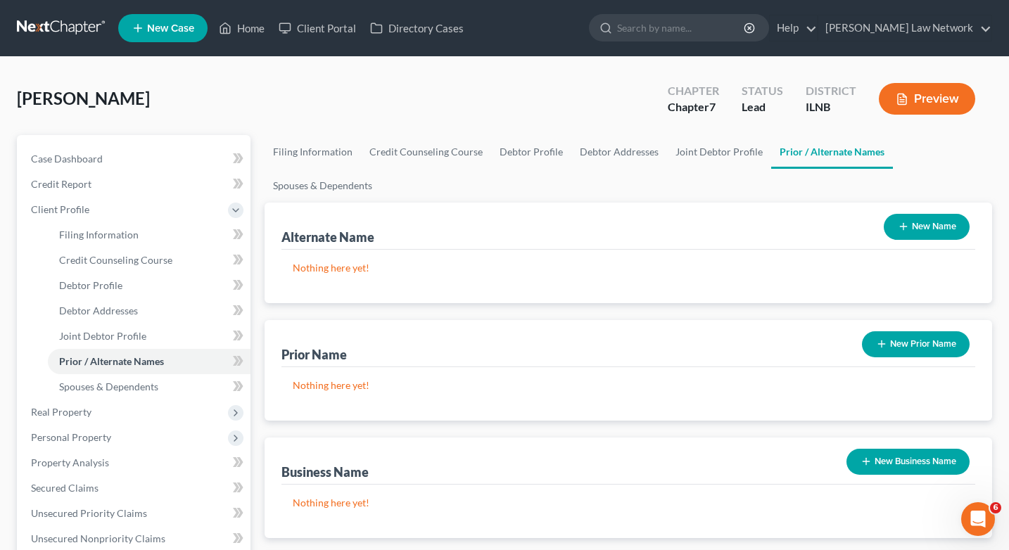
scroll to position [375, 0]
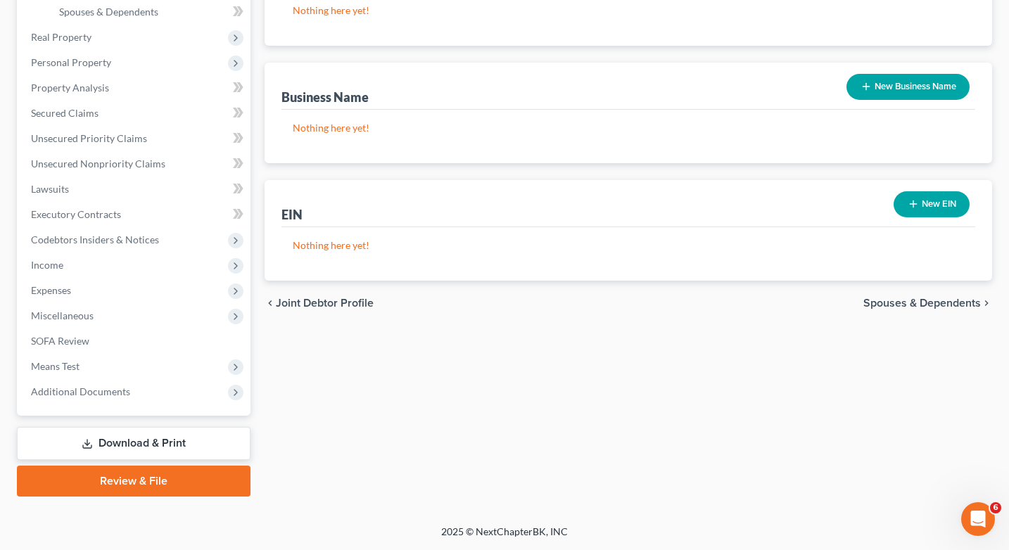
click at [896, 301] on span "Spouses & Dependents" at bounding box center [923, 303] width 118 height 11
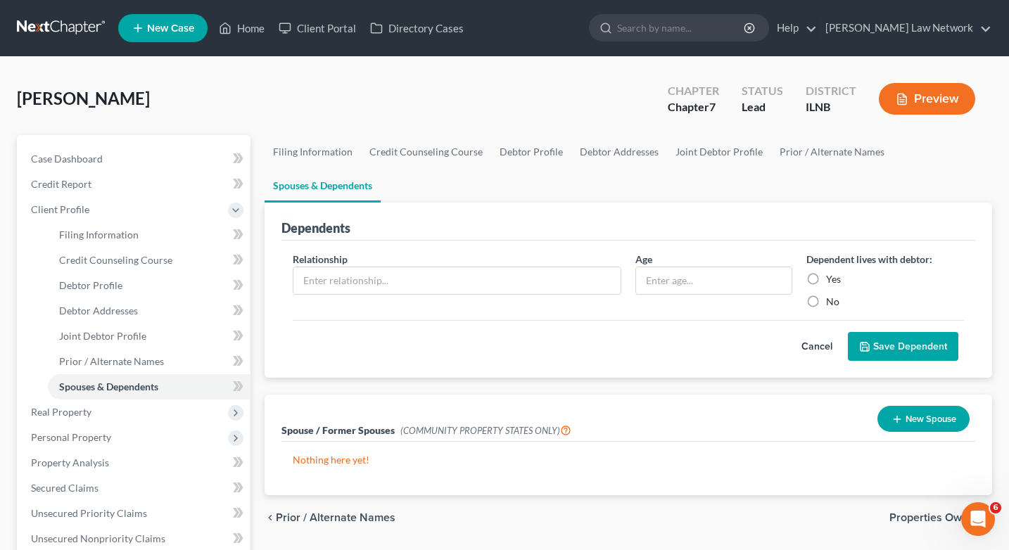
click at [930, 515] on span "Properties Owned" at bounding box center [936, 517] width 92 height 11
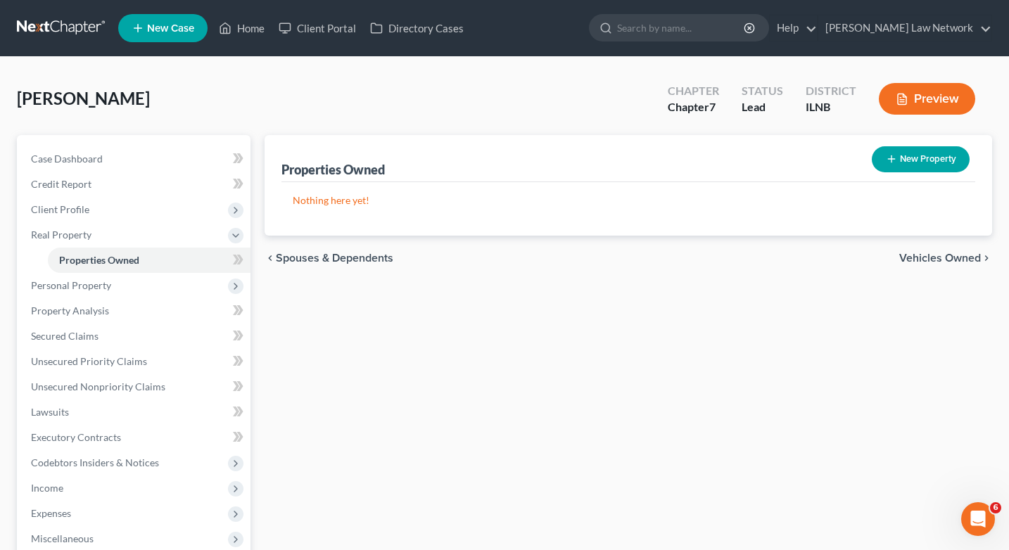
click at [954, 256] on span "Vehicles Owned" at bounding box center [941, 258] width 82 height 11
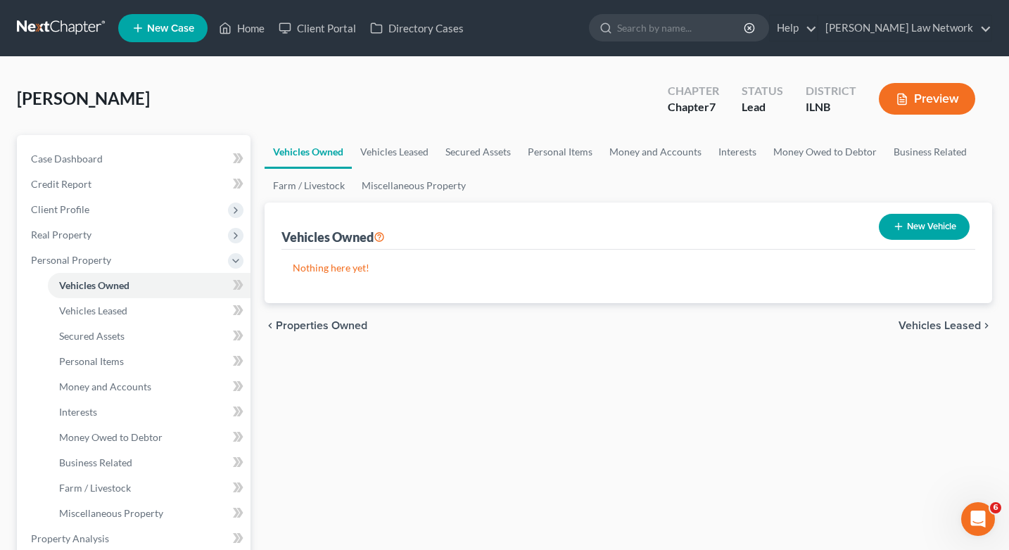
click at [950, 232] on button "New Vehicle" at bounding box center [924, 227] width 91 height 26
select select "0"
select select "2"
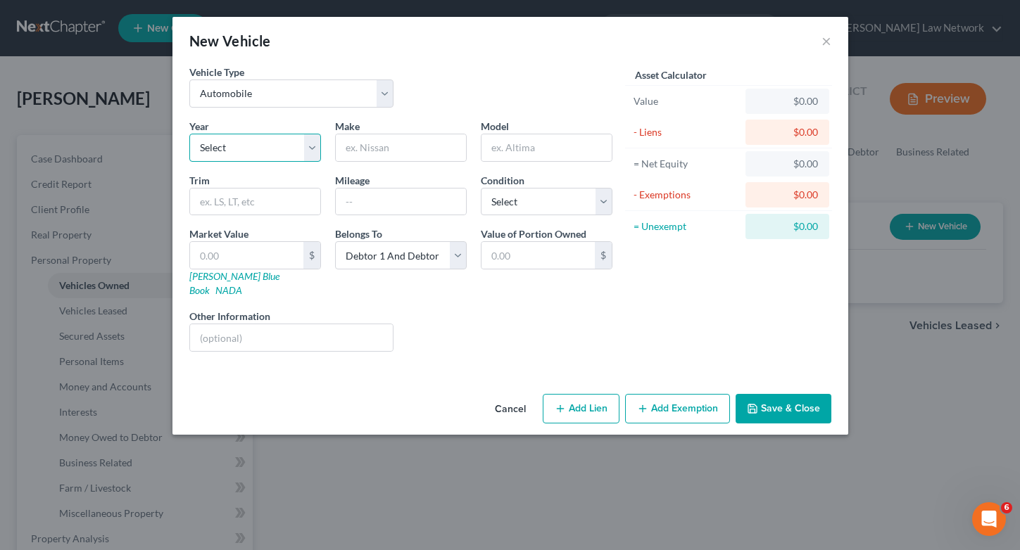
click at [306, 143] on select "Select 2026 2025 2024 2023 2022 2021 2020 2019 2018 2017 2016 2015 2014 2013 20…" at bounding box center [255, 148] width 132 height 28
select select "12"
click at [189, 134] on select "Select 2026 2025 2024 2023 2022 2021 2020 2019 2018 2017 2016 2015 2014 2013 20…" at bounding box center [255, 148] width 132 height 28
click at [364, 150] on input "text" at bounding box center [401, 147] width 130 height 27
click at [586, 155] on input "text" at bounding box center [546, 147] width 130 height 27
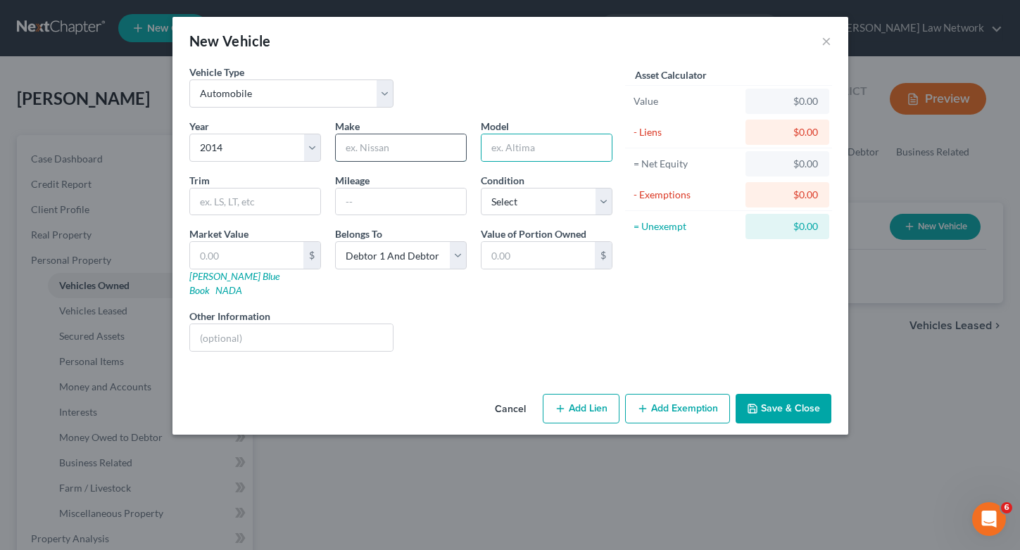
click at [365, 151] on input "text" at bounding box center [401, 147] width 130 height 27
type input "Buick"
click at [595, 162] on div "Year Select 2026 2025 2024 2023 2022 2021 2020 2019 2018 2017 2016 2015 2014 20…" at bounding box center [400, 241] width 437 height 244
click at [793, 396] on button "Save & Close" at bounding box center [784, 409] width 96 height 30
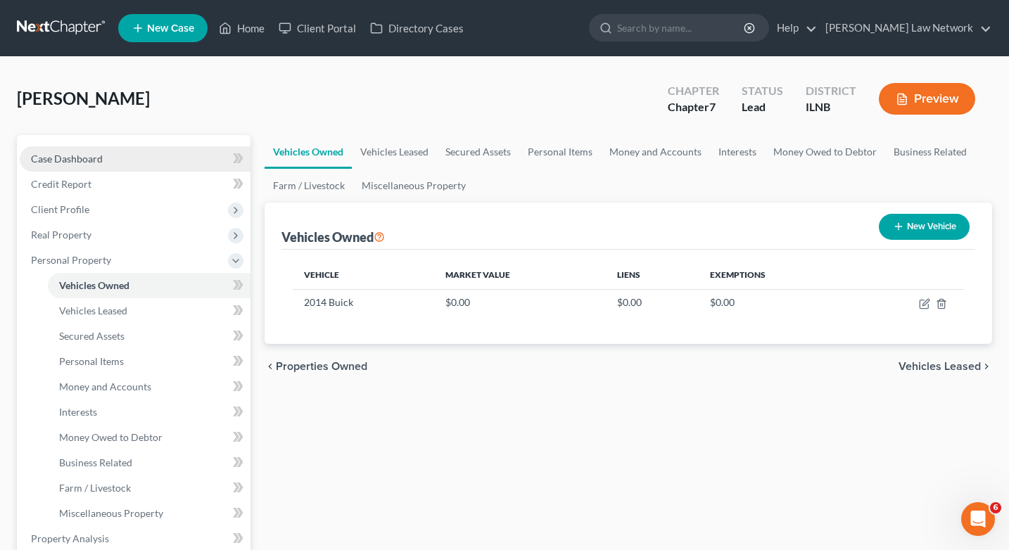
click at [82, 153] on span "Case Dashboard" at bounding box center [67, 159] width 72 height 12
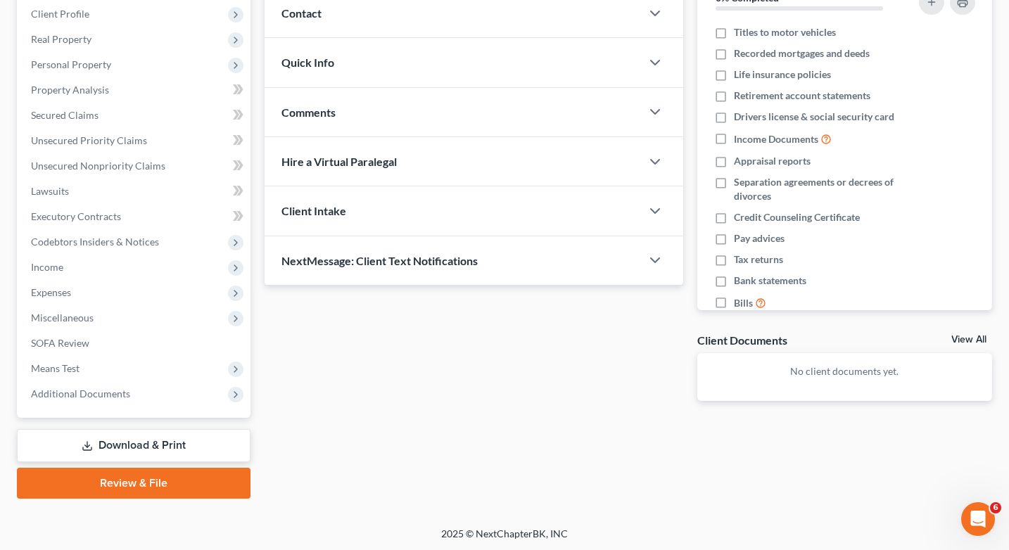
scroll to position [198, 0]
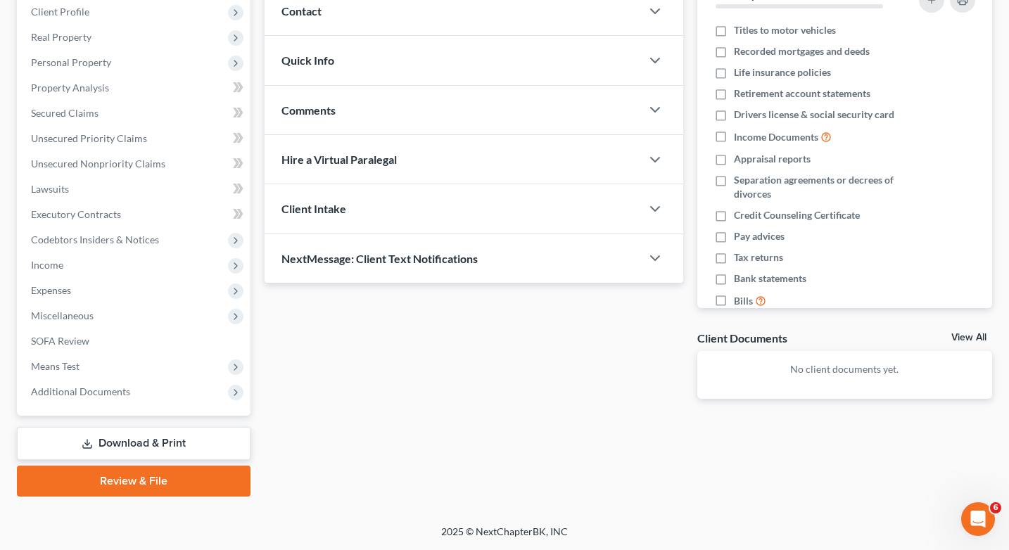
click at [156, 442] on link "Download & Print" at bounding box center [134, 443] width 234 height 33
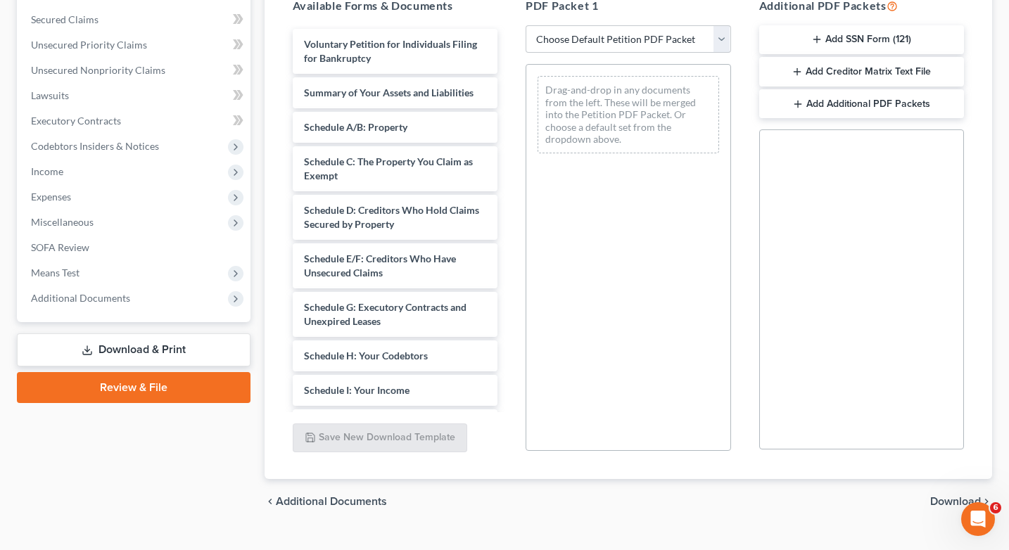
scroll to position [319, 0]
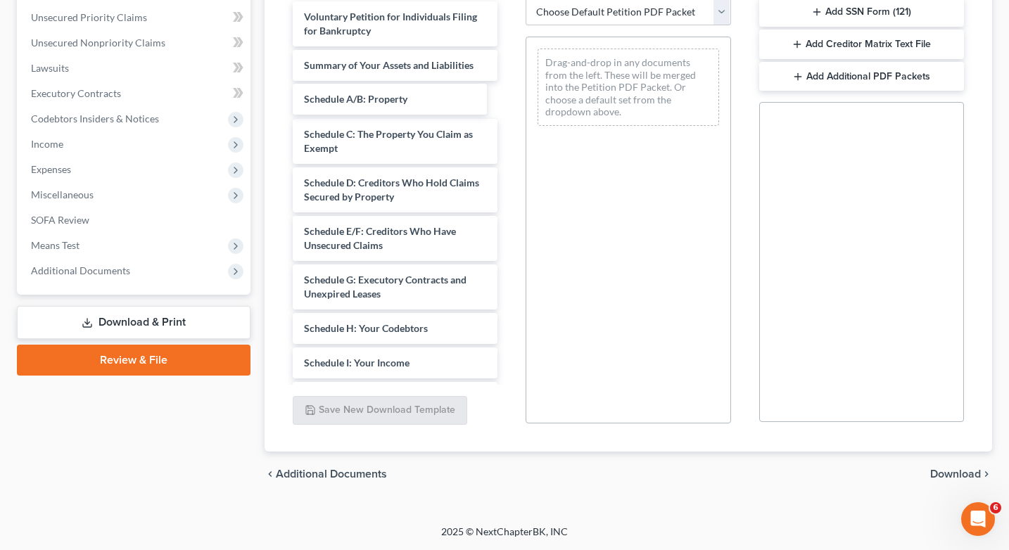
click at [405, 101] on div "Schedule A/B: Property Voluntary Petition for Individuals Filing for Bankruptcy…" at bounding box center [396, 387] width 228 height 772
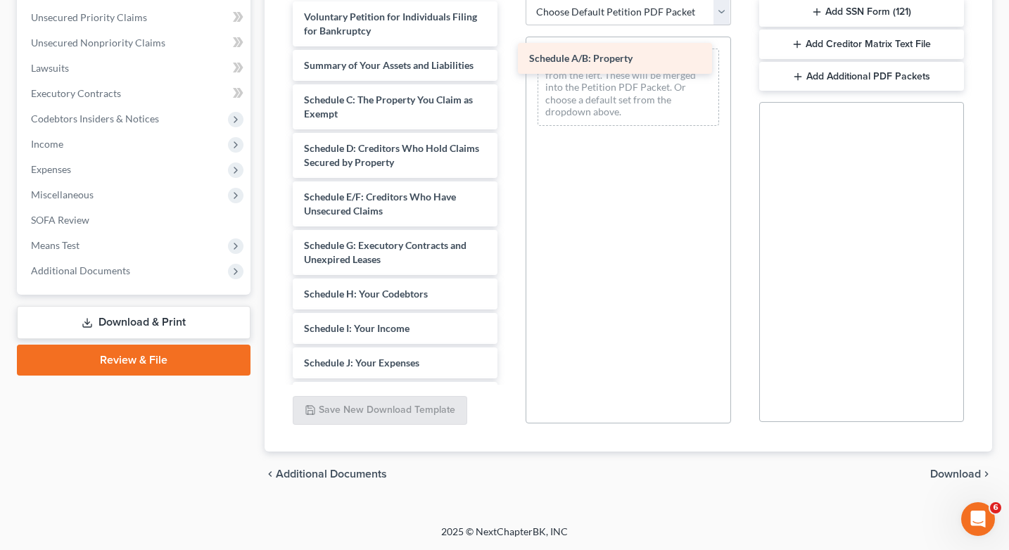
drag, startPoint x: 408, startPoint y: 101, endPoint x: 629, endPoint y: 73, distance: 222.7
click at [510, 61] on div "Schedule A/B: Property Voluntary Petition for Individuals Filing for Bankruptcy…" at bounding box center [396, 370] width 228 height 738
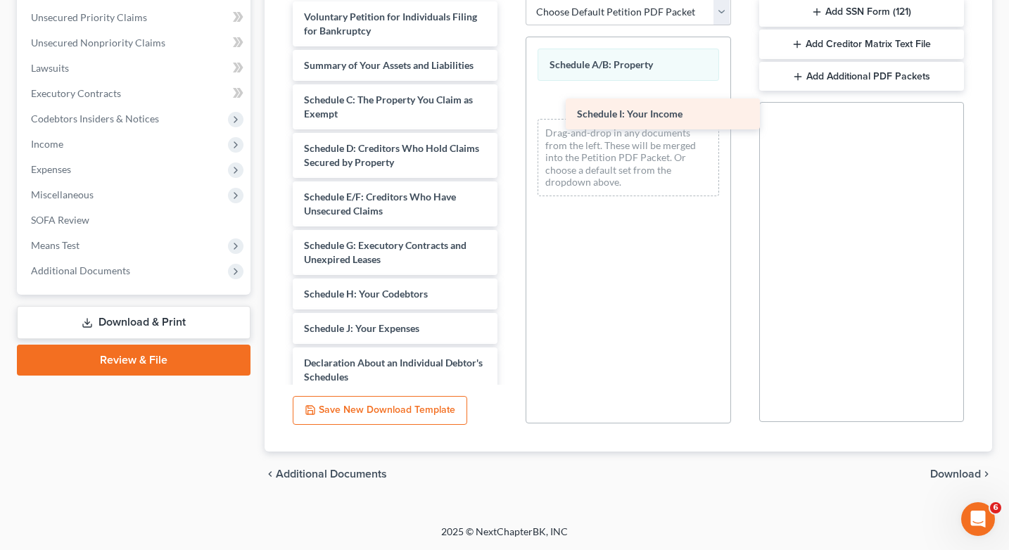
drag, startPoint x: 340, startPoint y: 329, endPoint x: 612, endPoint y: 114, distance: 346.8
click at [510, 114] on div "Schedule I: Your Income Voluntary Petition for Individuals Filing for Bankruptc…" at bounding box center [396, 352] width 228 height 703
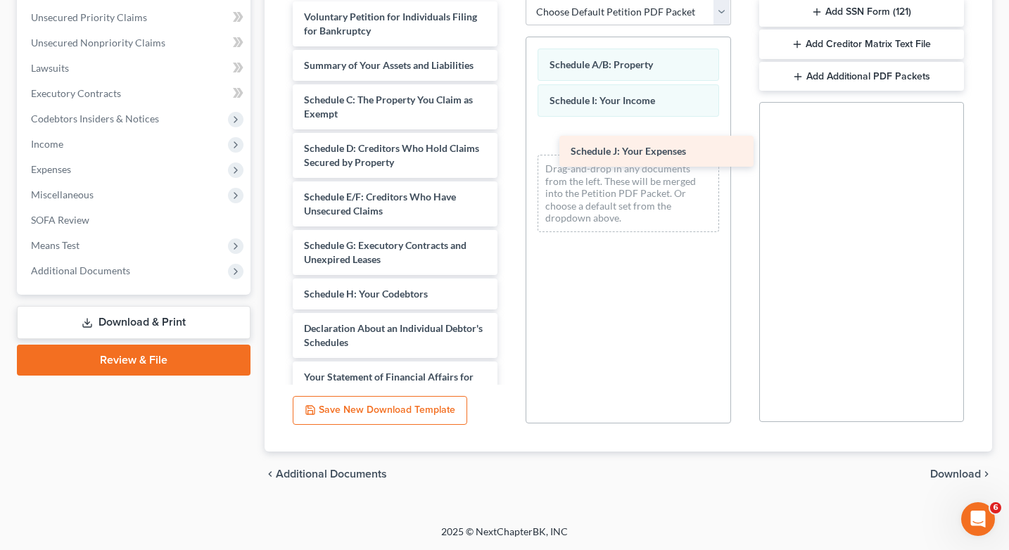
drag, startPoint x: 334, startPoint y: 328, endPoint x: 596, endPoint y: 147, distance: 318.3
click at [510, 147] on div "Schedule J: Your Expenses Voluntary Petition for Individuals Filing for Bankrup…" at bounding box center [396, 335] width 228 height 669
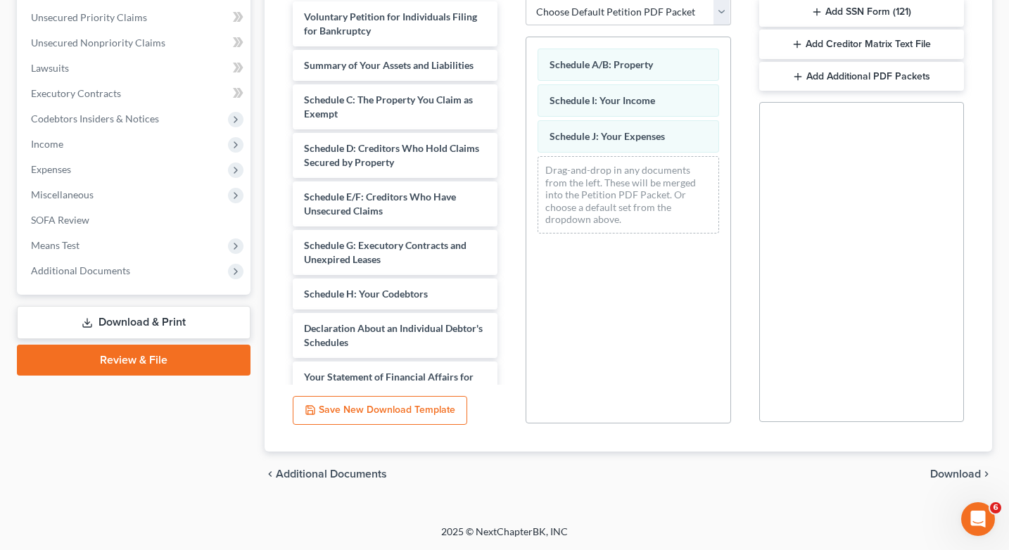
click at [944, 474] on span "Download" at bounding box center [956, 474] width 51 height 11
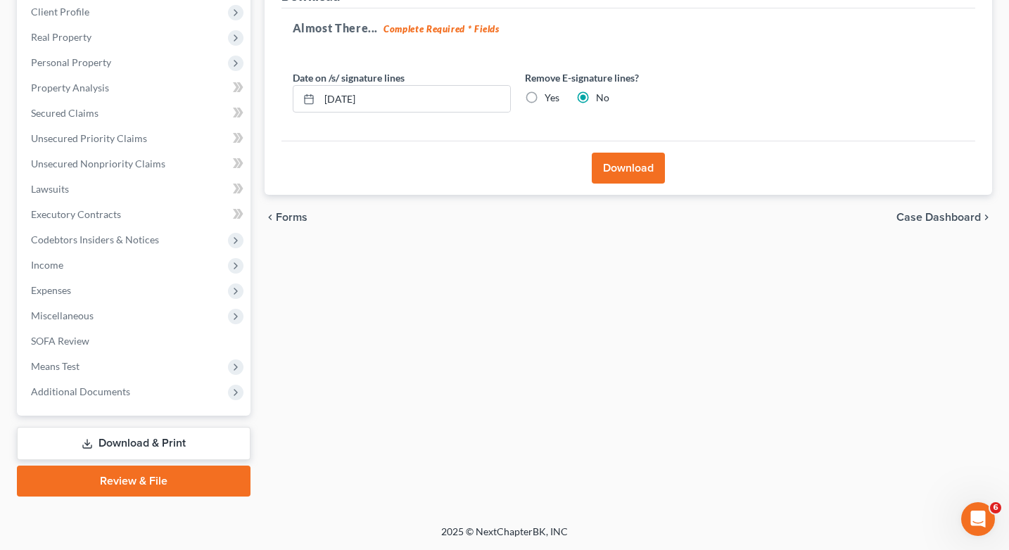
click at [626, 159] on button "Download" at bounding box center [628, 168] width 73 height 31
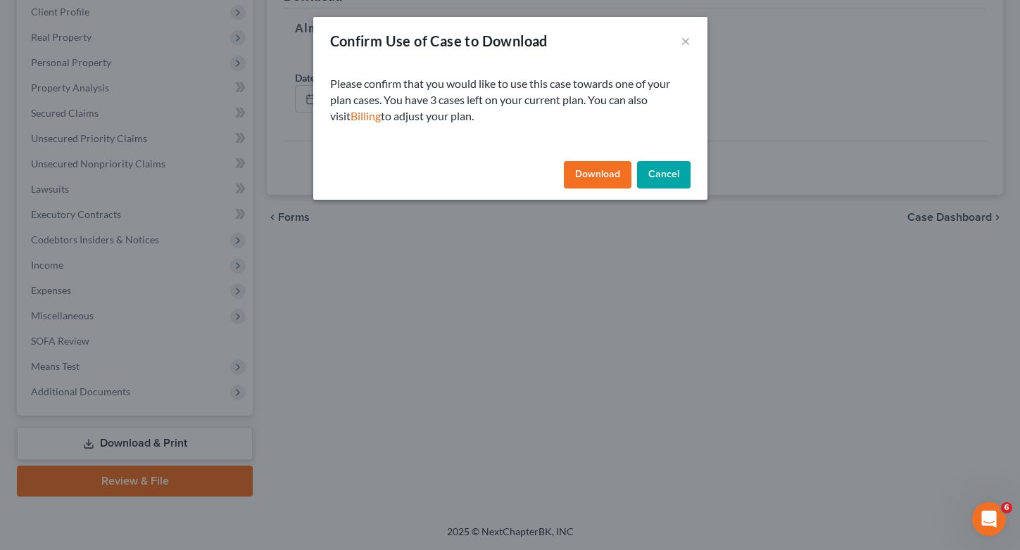
click at [604, 173] on button "Download" at bounding box center [598, 175] width 68 height 28
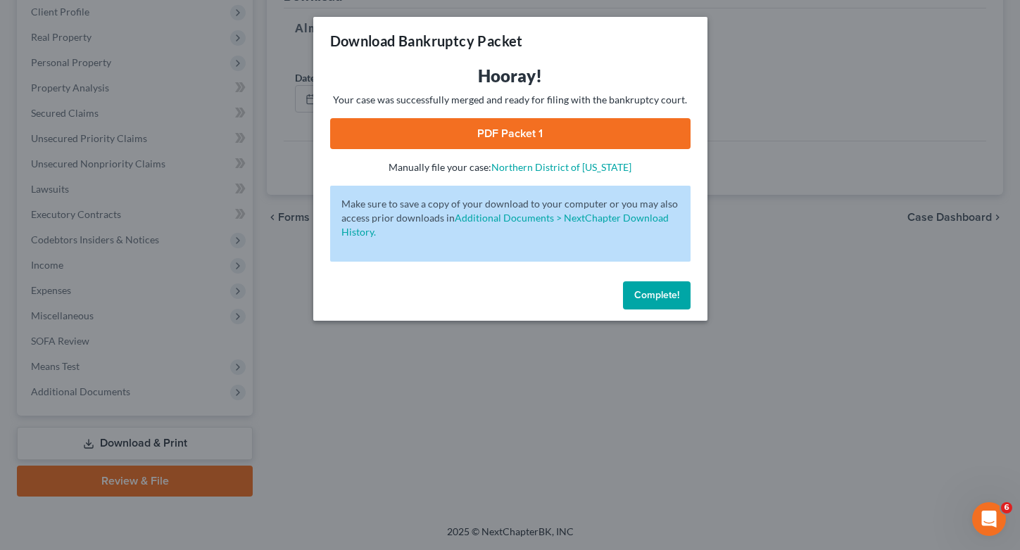
click at [542, 133] on link "PDF Packet 1" at bounding box center [510, 133] width 360 height 31
